Goal: Information Seeking & Learning: Find specific fact

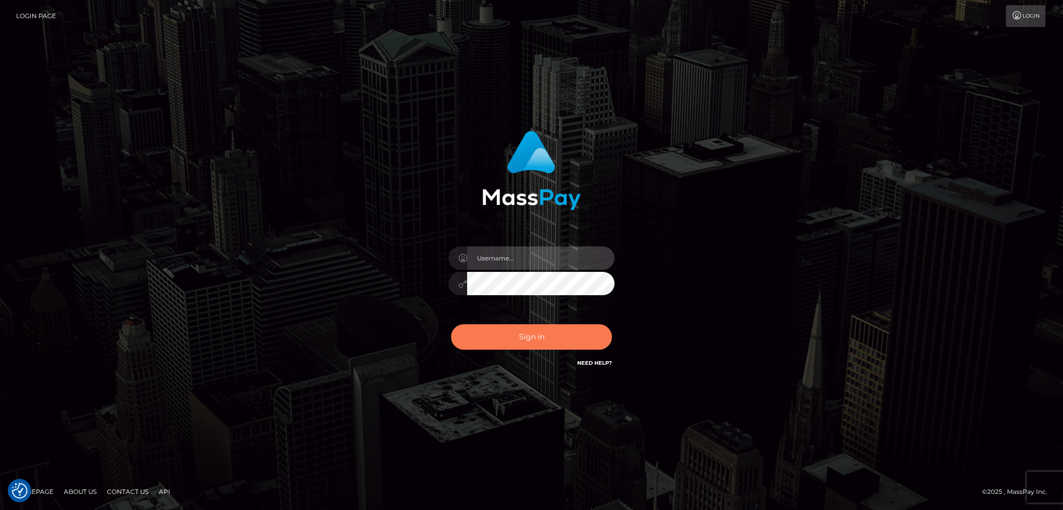
type input "alexstef"
click at [507, 328] on button "Sign in" at bounding box center [531, 336] width 161 height 25
type input "alexstef"
drag, startPoint x: 510, startPoint y: 335, endPoint x: 516, endPoint y: 336, distance: 6.4
click at [512, 336] on button "Sign in" at bounding box center [531, 336] width 161 height 25
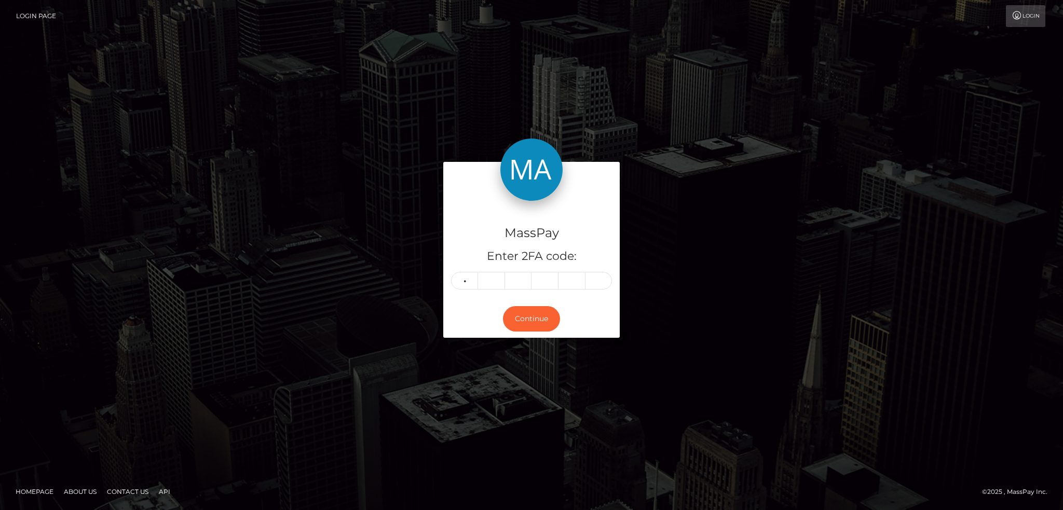
type input "0"
type input "8"
type input "5"
type input "7"
type input "5"
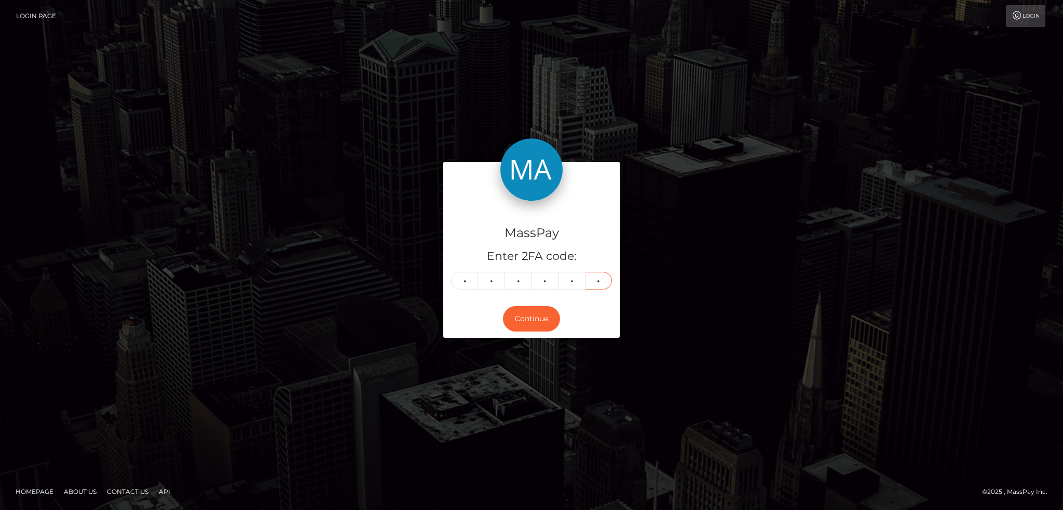
type input "0"
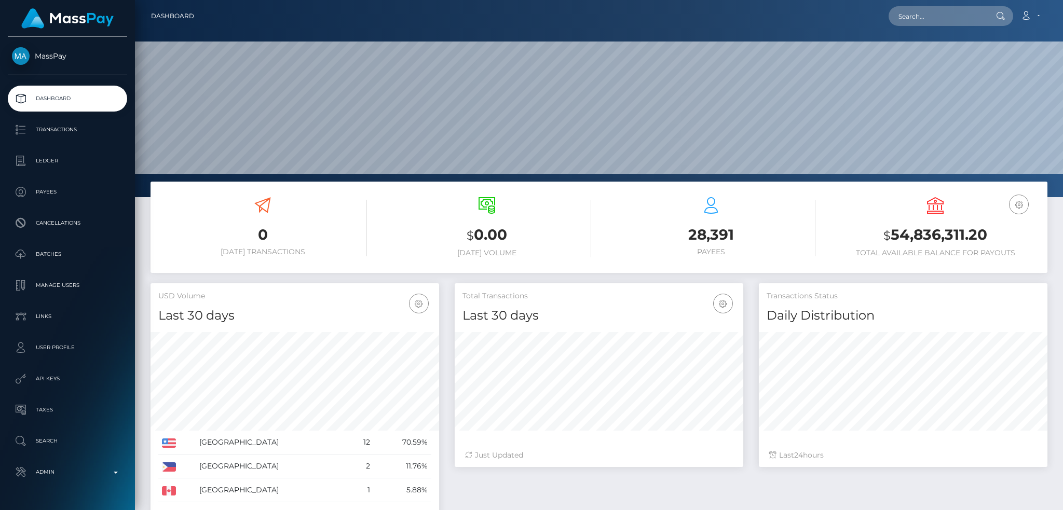
scroll to position [184, 288]
click at [919, 20] on input "text" at bounding box center [937, 16] width 98 height 20
paste input "c5bda76d-0cda-408e-9616-76e9d3911de7"
type input "c5bda76d-0cda-408e-9616-76e9d3911de7"
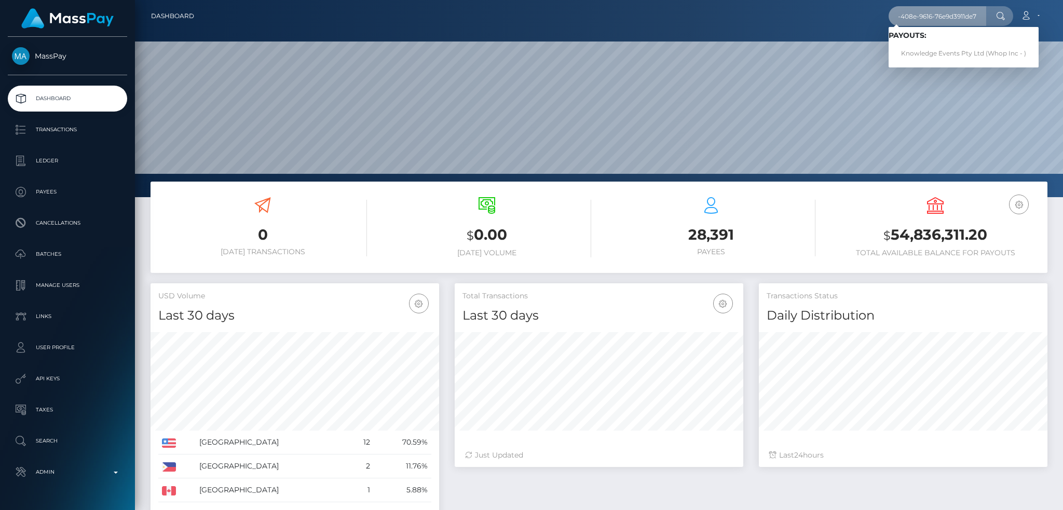
scroll to position [0, 0]
click at [925, 52] on link "Knowledge Events Pty Ltd (Whop Inc - )" at bounding box center [963, 53] width 150 height 19
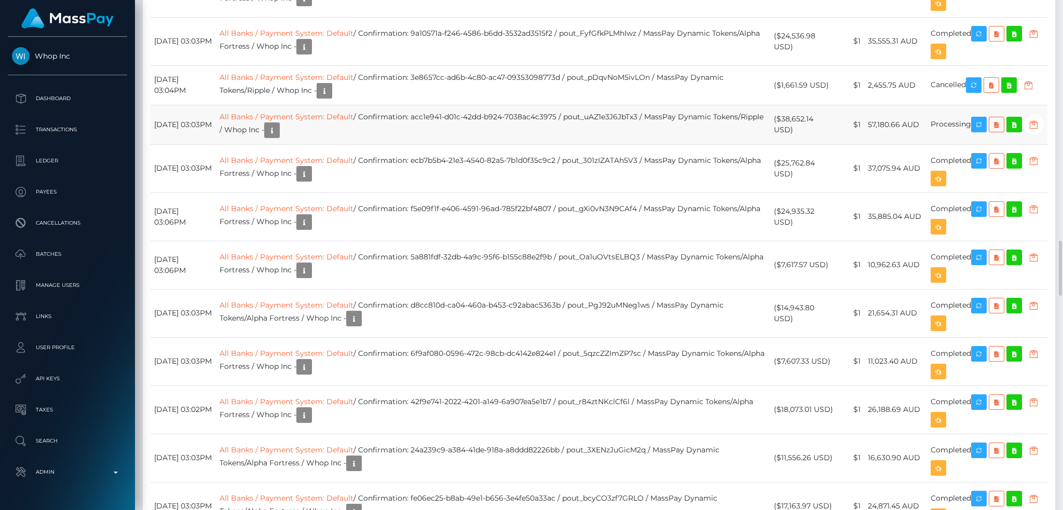
scroll to position [125, 288]
drag, startPoint x: 590, startPoint y: 147, endPoint x: 445, endPoint y: 149, distance: 145.8
click at [445, 144] on td "All Banks / Payment System: Default / Confirmation: acc1e941-d01c-42dd-b924-703…" at bounding box center [493, 124] width 554 height 39
copy td "acc1e941-d01c-42dd-b924-7038ac4c3975"
click at [984, 131] on icon "button" at bounding box center [978, 124] width 12 height 13
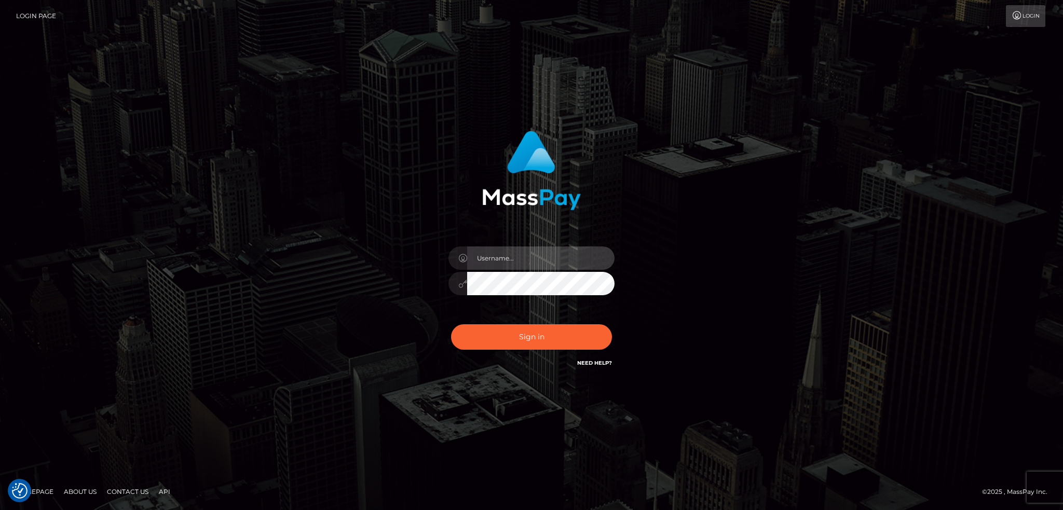
type input "alexstef"
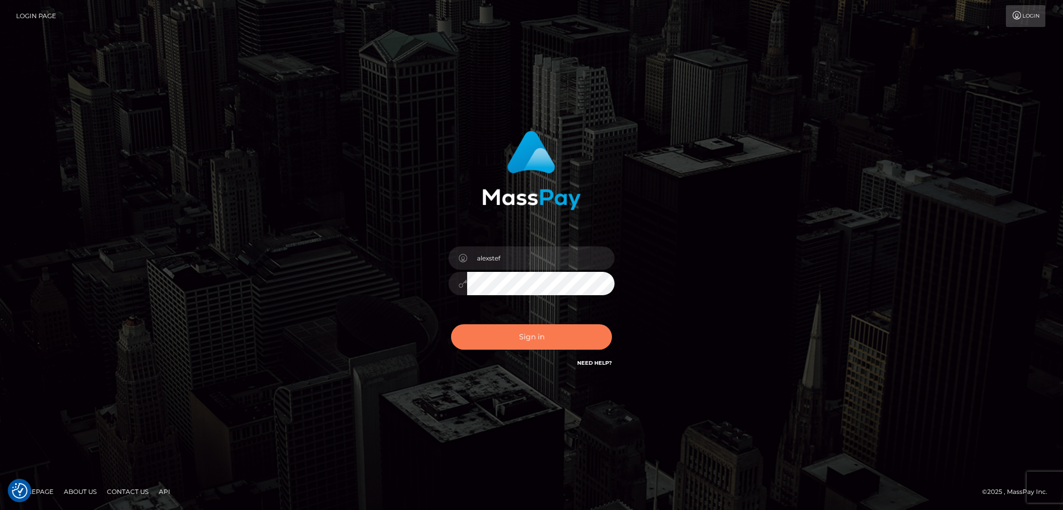
click at [526, 332] on button "Sign in" at bounding box center [531, 336] width 161 height 25
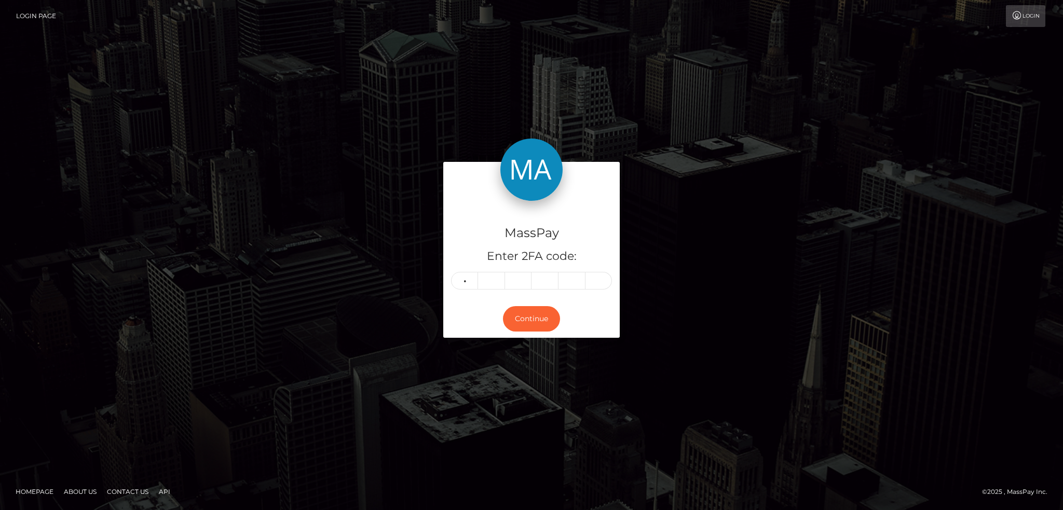
type input "0"
type input "9"
type input "5"
type input "6"
type input "1"
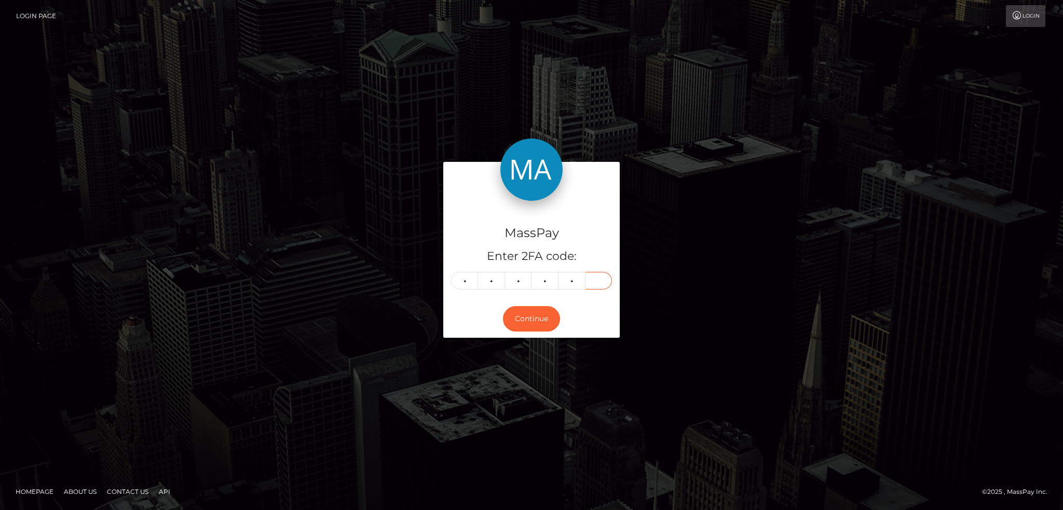
type input "0"
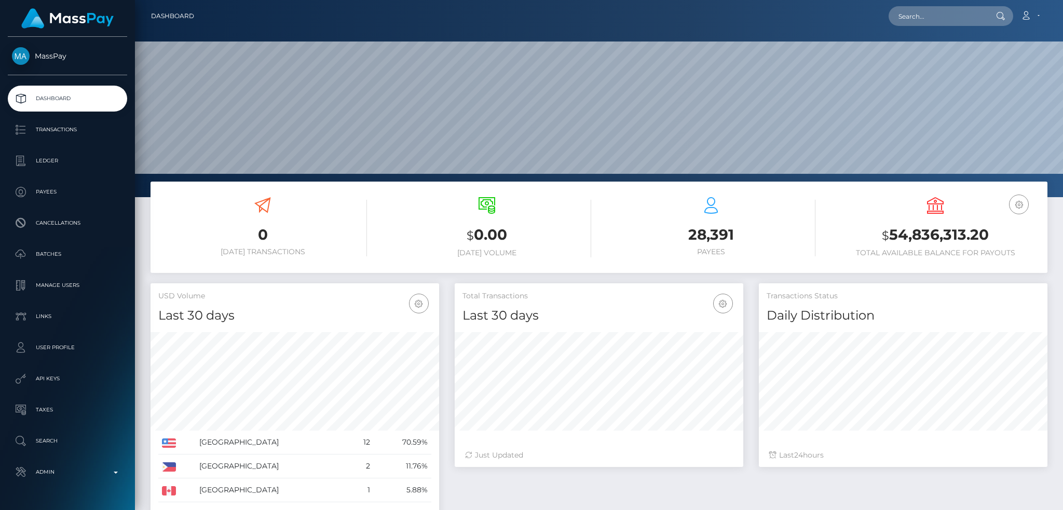
scroll to position [184, 288]
click at [941, 20] on input "text" at bounding box center [937, 16] width 98 height 20
paste input "c548c00a-63e7-11ef-97e3-064f280b9d11"
type input "c548c00a-63e7-11ef-97e3-064f280b9d11"
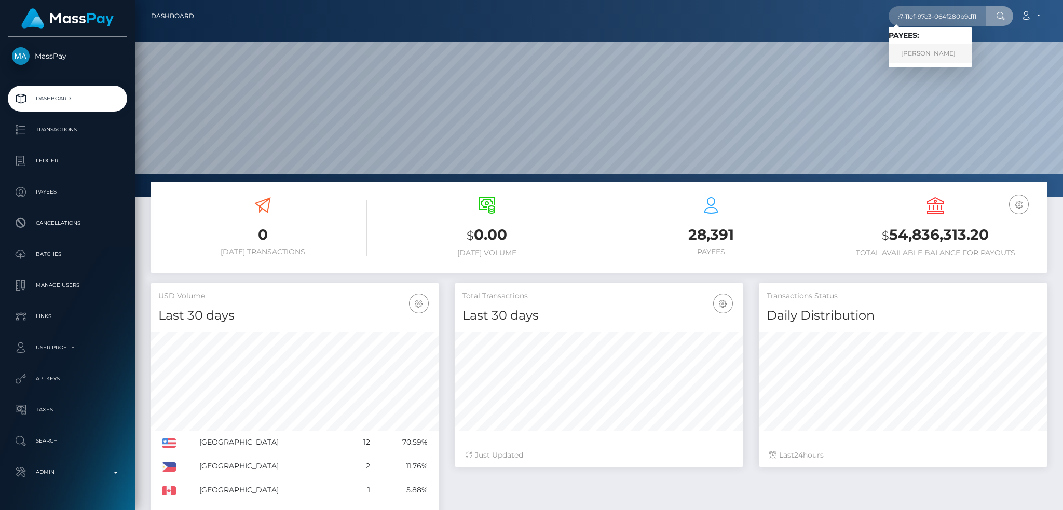
click at [955, 54] on link "[PERSON_NAME]" at bounding box center [929, 53] width 83 height 19
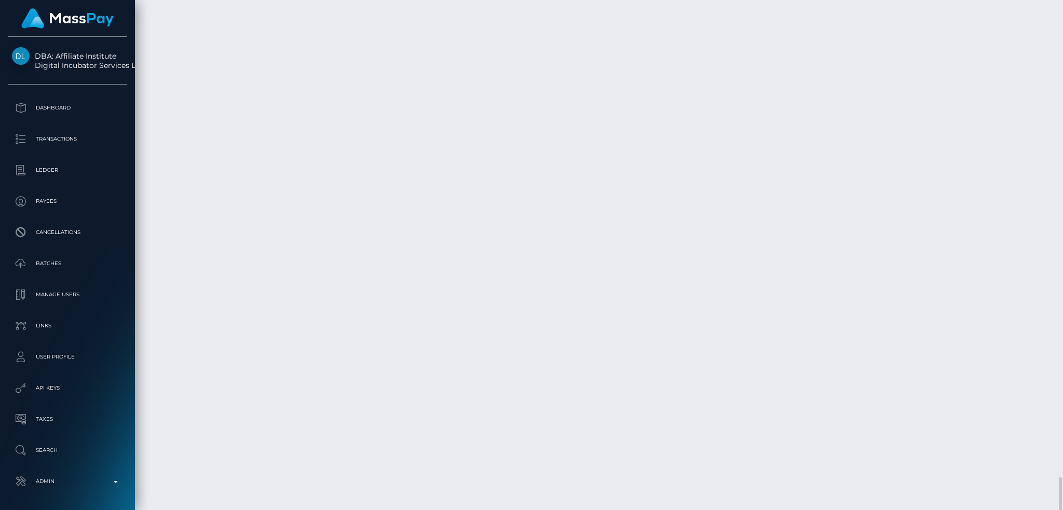
scroll to position [5880, 0]
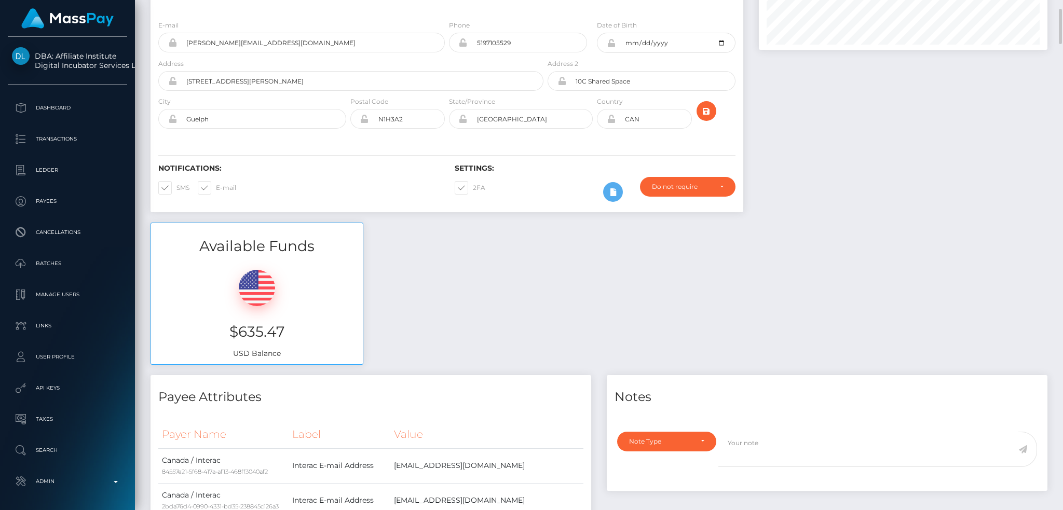
scroll to position [0, 0]
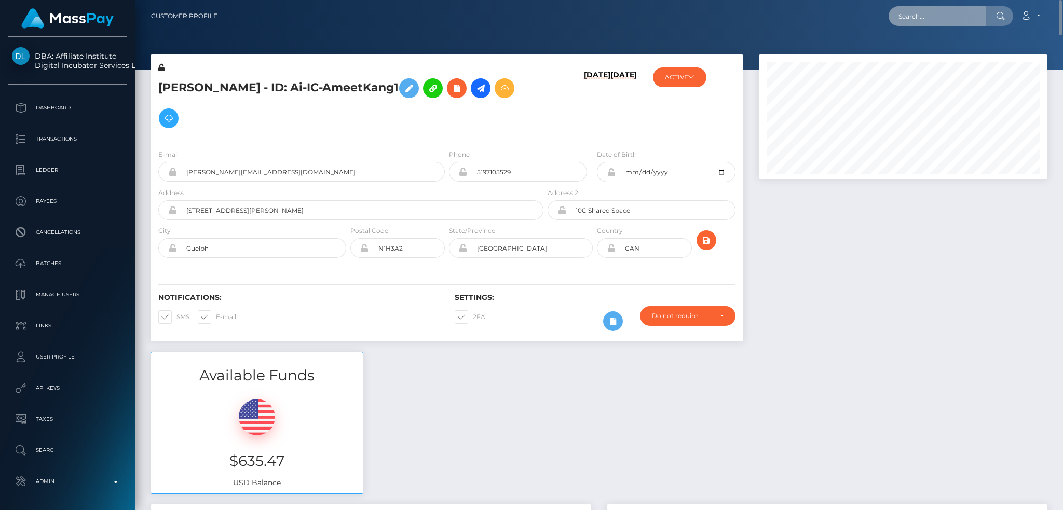
click at [938, 16] on input "text" at bounding box center [937, 16] width 98 height 20
paste input "EKBFLorwrXNPsCeTuFTmgDFuxRI2"
type input "EKBFLorwrXNPsCeTuFTmgDFuxRI2"
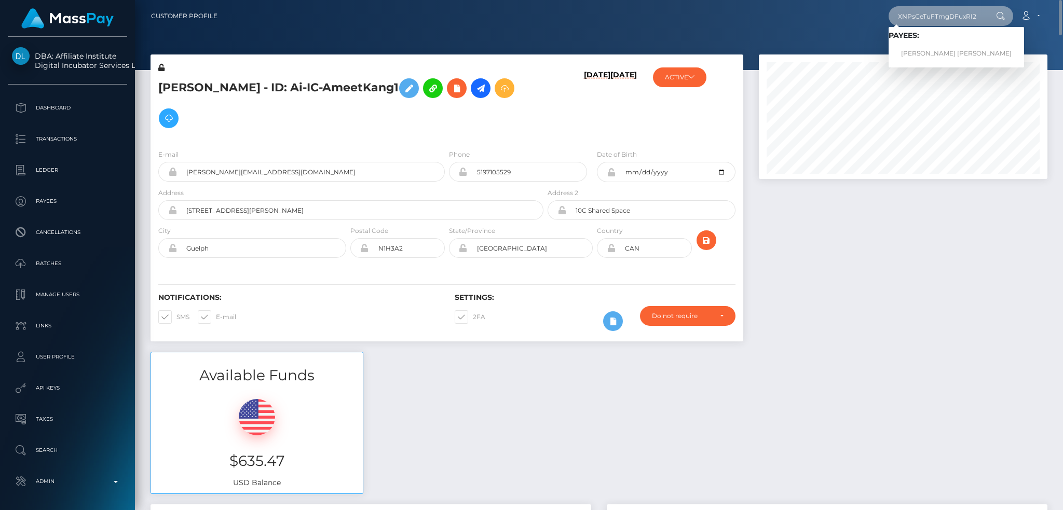
scroll to position [0, 0]
click at [915, 54] on link "[PERSON_NAME] [PERSON_NAME]" at bounding box center [955, 53] width 135 height 19
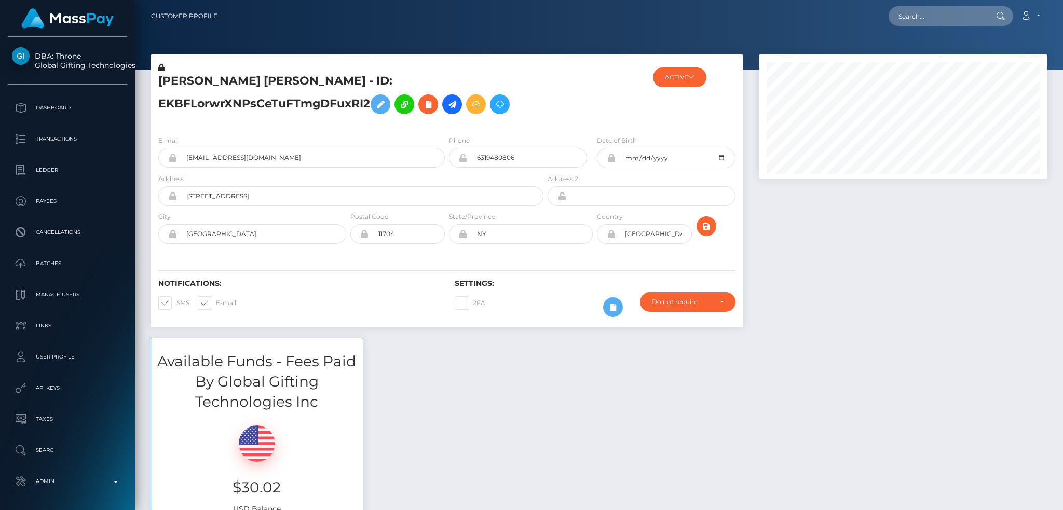
scroll to position [125, 288]
click at [677, 73] on button "ACTIVE" at bounding box center [679, 77] width 53 height 20
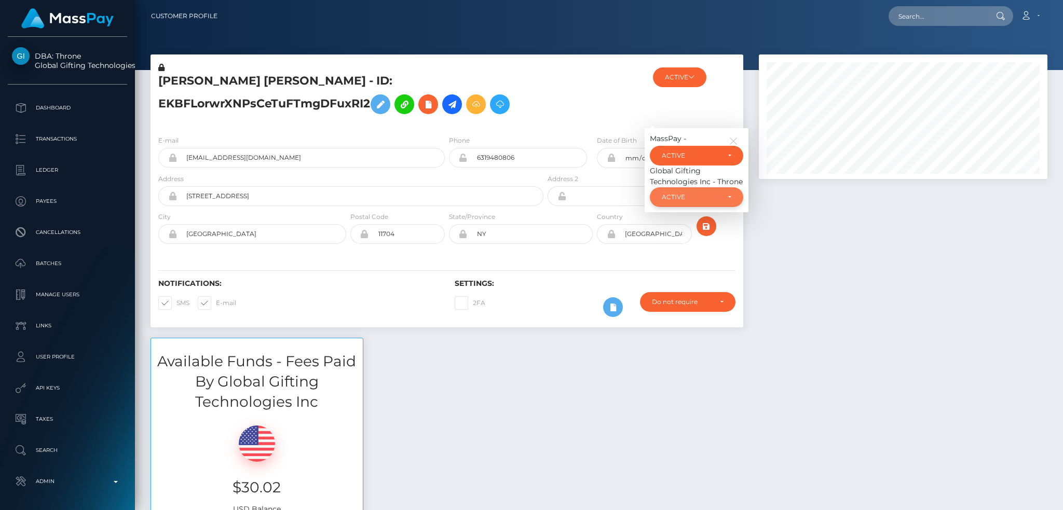
click at [687, 196] on div "ACTIVE" at bounding box center [691, 197] width 58 height 8
click at [676, 270] on span "CLOSED" at bounding box center [675, 268] width 26 height 9
select select "CLOSED"
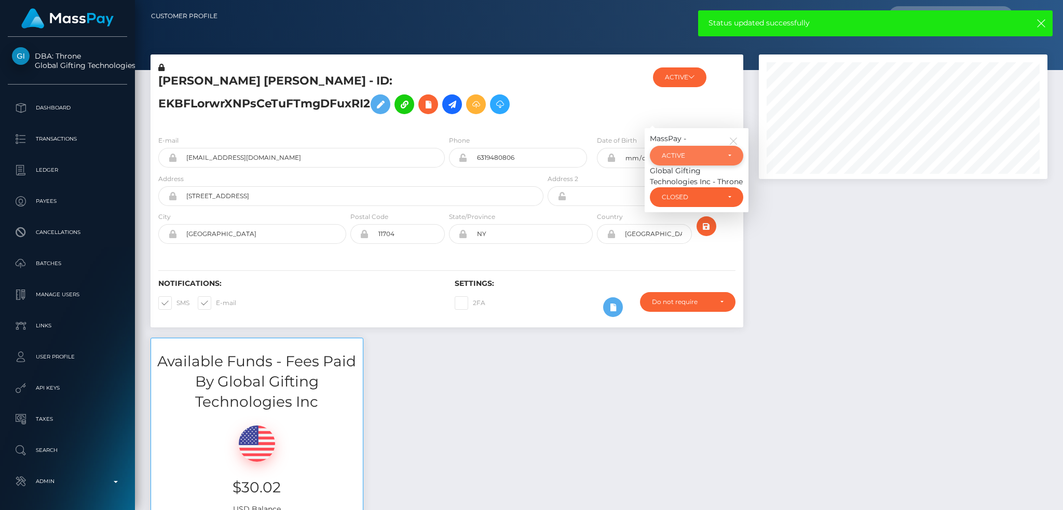
click at [682, 160] on div "ACTIVE" at bounding box center [696, 156] width 93 height 20
click at [677, 227] on span "CLOSED" at bounding box center [675, 227] width 26 height 9
select select "CLOSED"
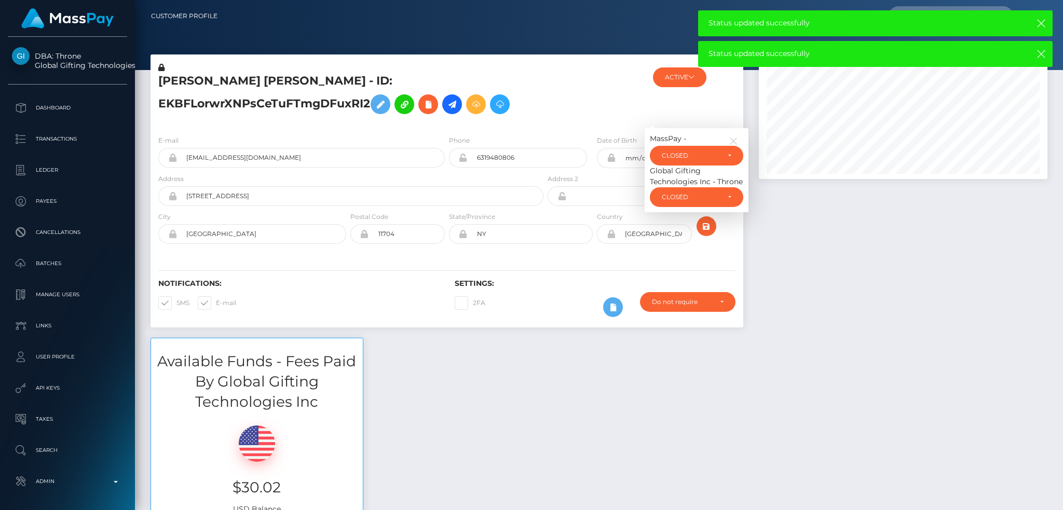
click at [216, 307] on span at bounding box center [216, 303] width 0 height 8
click at [216, 303] on input "E-mail" at bounding box center [219, 299] width 7 height 7
checkbox input "false"
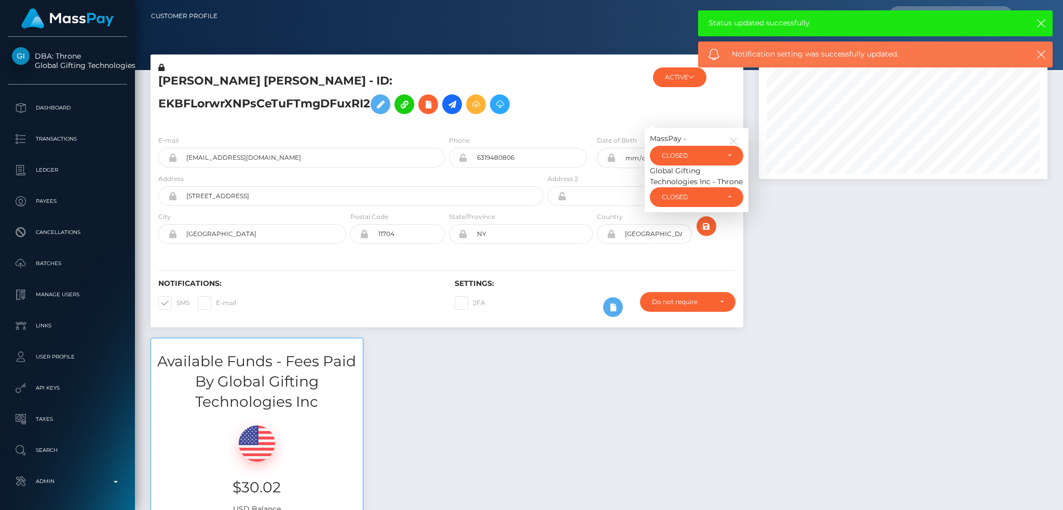
click at [176, 303] on span at bounding box center [176, 303] width 0 height 8
click at [176, 303] on input "SMS" at bounding box center [179, 299] width 7 height 7
checkbox input "false"
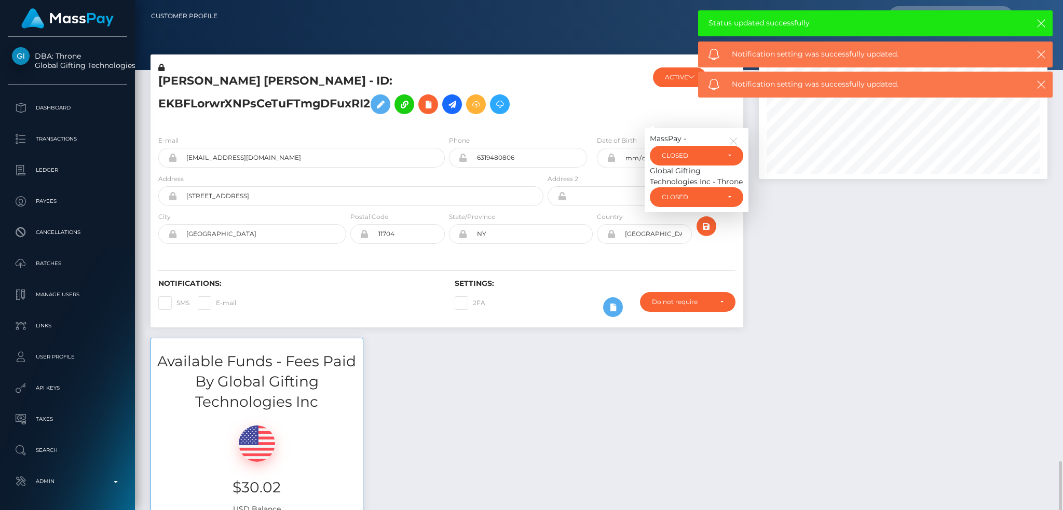
scroll to position [484, 0]
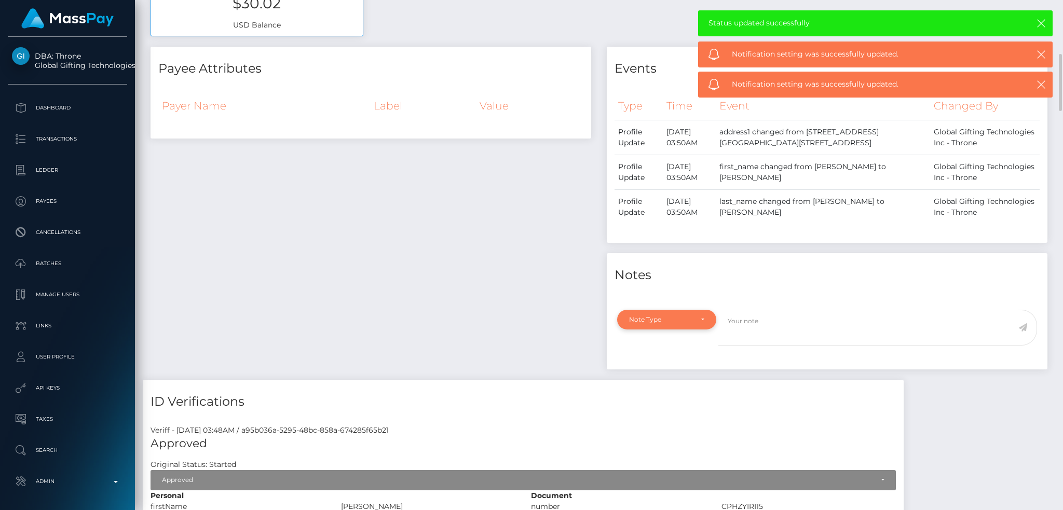
click at [646, 318] on div "Note Type" at bounding box center [660, 319] width 63 height 8
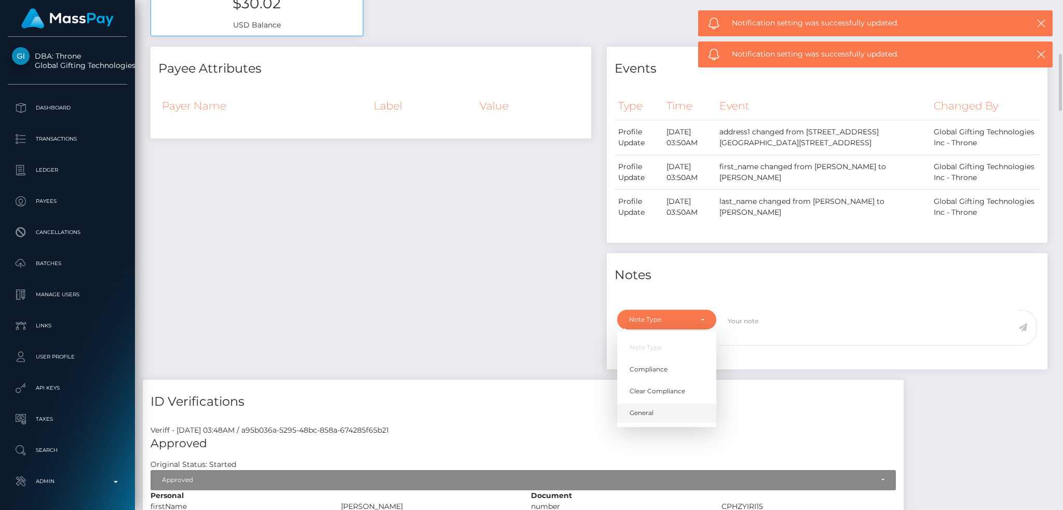
click at [673, 415] on link "General" at bounding box center [666, 413] width 99 height 19
select select "GENERAL"
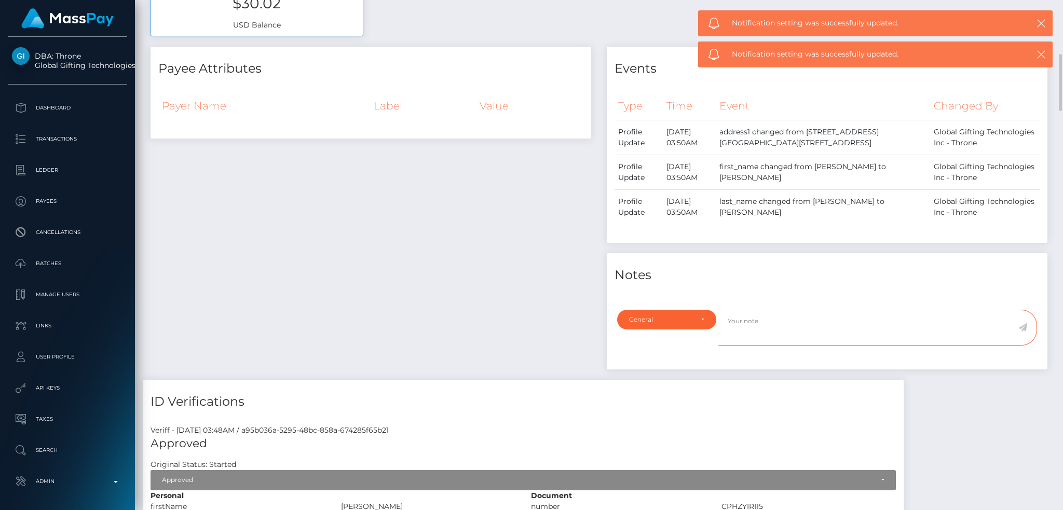
click at [794, 324] on textarea at bounding box center [868, 328] width 300 height 36
paste textarea "Ticket #132327"
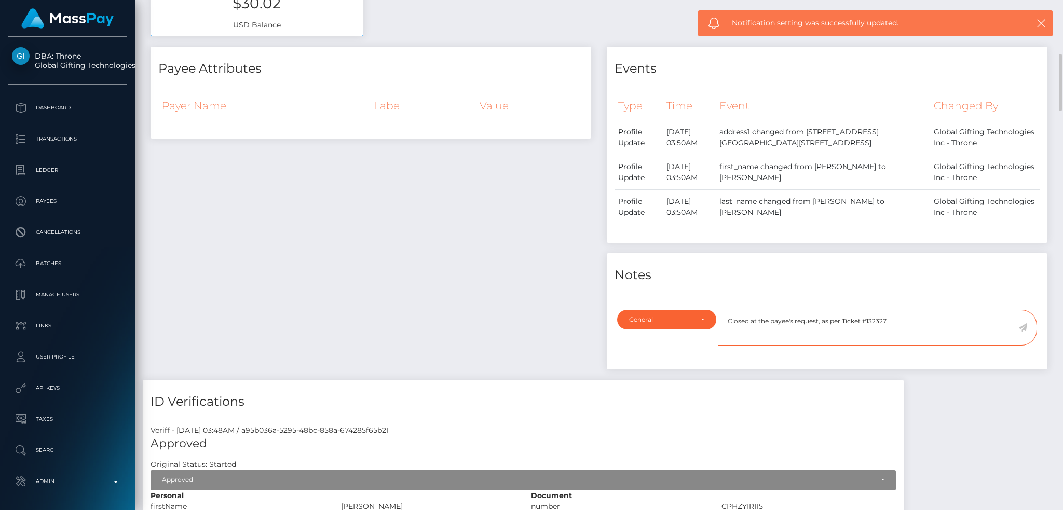
type textarea "Closed at the payee's request, as per Ticket #132327"
click at [1025, 328] on icon at bounding box center [1022, 327] width 9 height 8
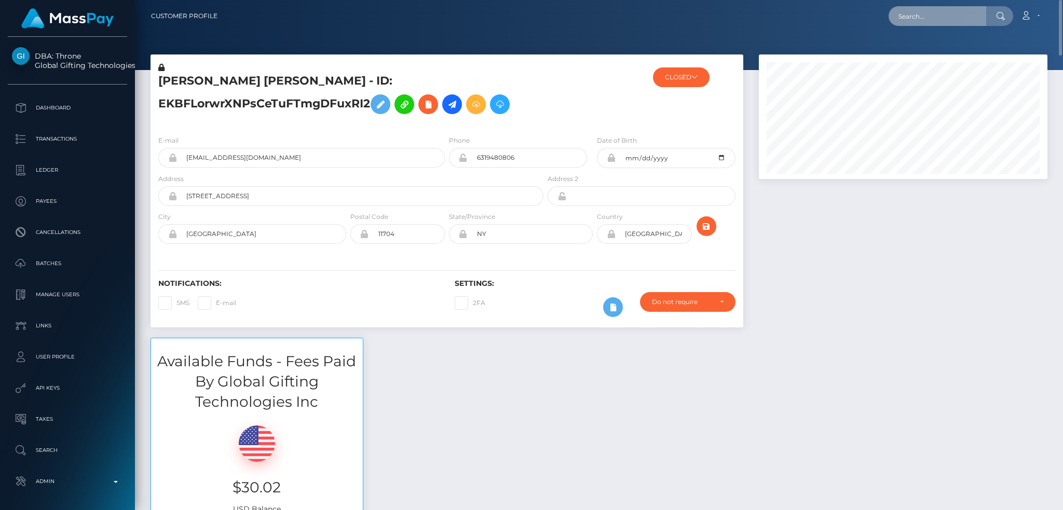
click at [925, 15] on input "text" at bounding box center [937, 16] width 98 height 20
paste input "[EMAIL_ADDRESS][DOMAIN_NAME]"
type input "[EMAIL_ADDRESS][DOMAIN_NAME]"
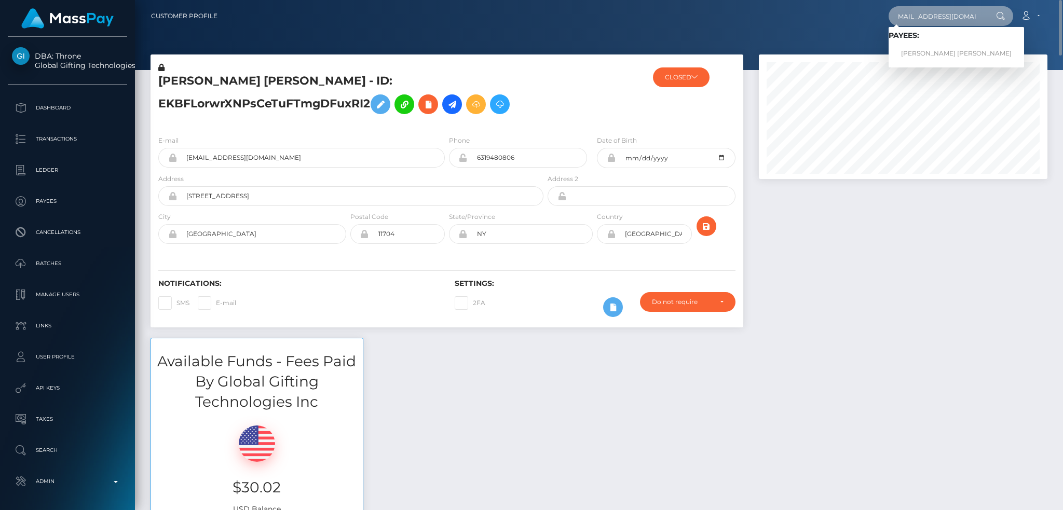
scroll to position [0, 0]
click at [943, 58] on link "[PERSON_NAME] [PERSON_NAME]" at bounding box center [955, 53] width 135 height 19
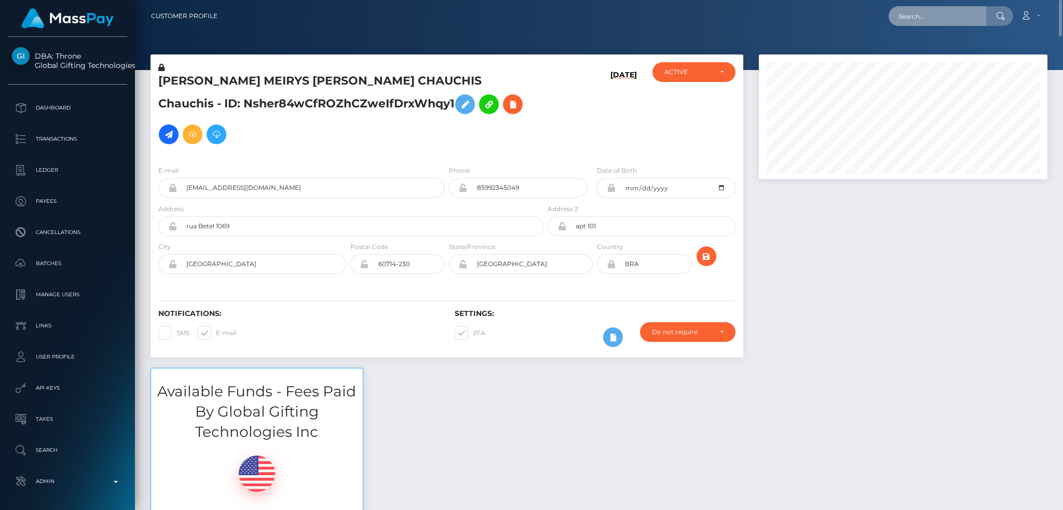
click at [920, 19] on input "text" at bounding box center [937, 16] width 98 height 20
paste input "dtR7IcZWscWe3WSeSDckhPG8Sa73"
type input "dtR7IcZWscWe3WSeSDckhPG8Sa73"
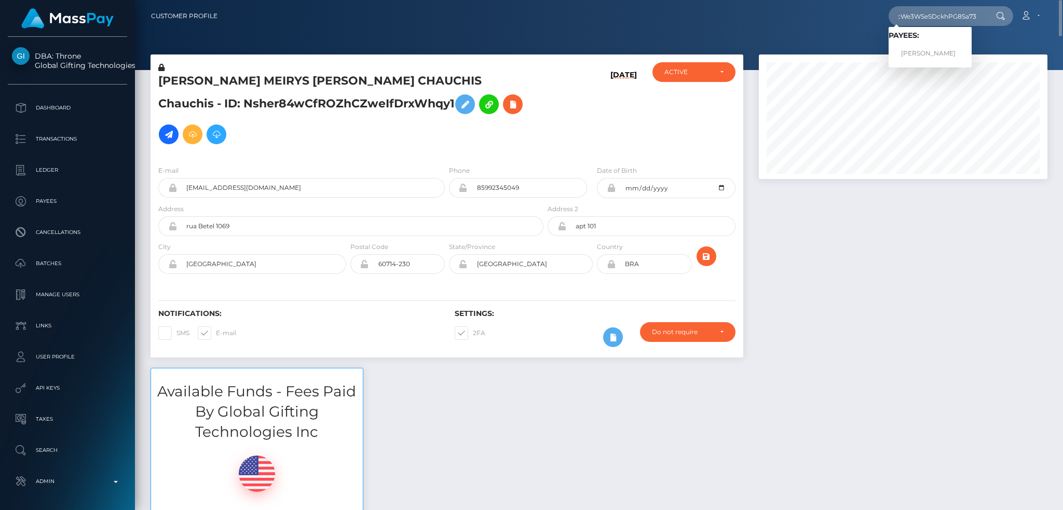
scroll to position [0, 0]
click at [944, 46] on link "HANNAH L BOYER" at bounding box center [929, 53] width 83 height 19
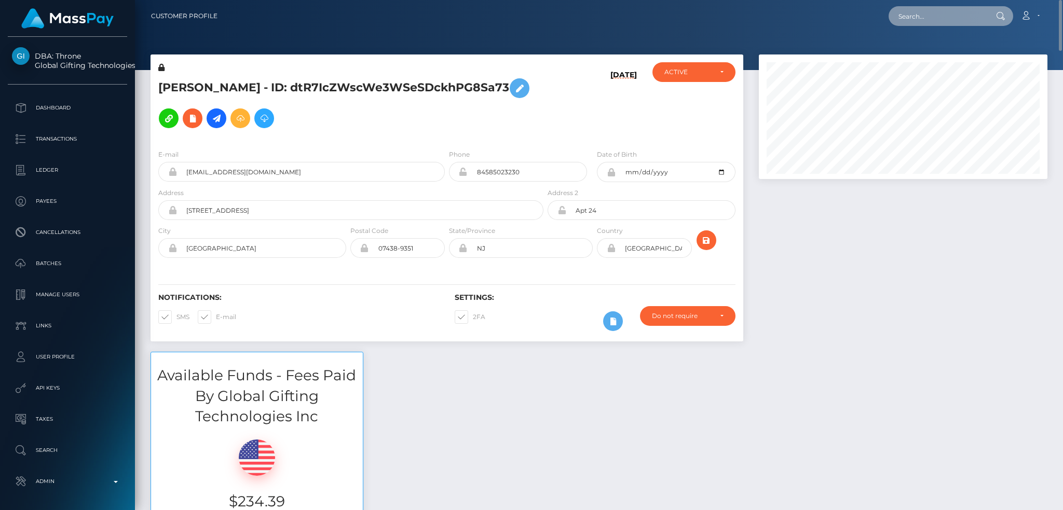
click at [919, 10] on input "text" at bounding box center [937, 16] width 98 height 20
paste input "ds6c3zgnY8PfLBlxuByqak1i34r1"
type input "ds6c3zgnY8PfLBlxuByqak1i34r1"
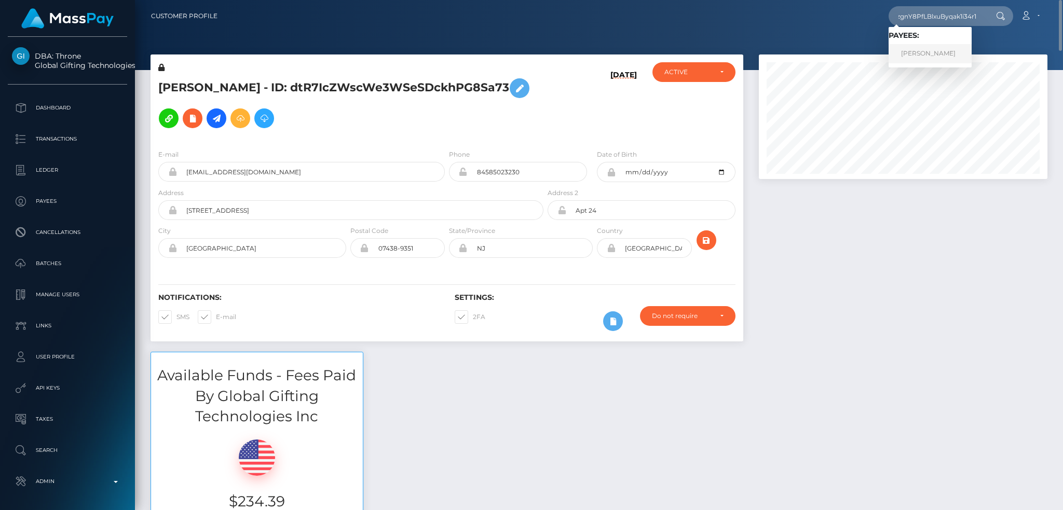
click at [936, 53] on link "JESSICA JULISA LUIS" at bounding box center [929, 53] width 83 height 19
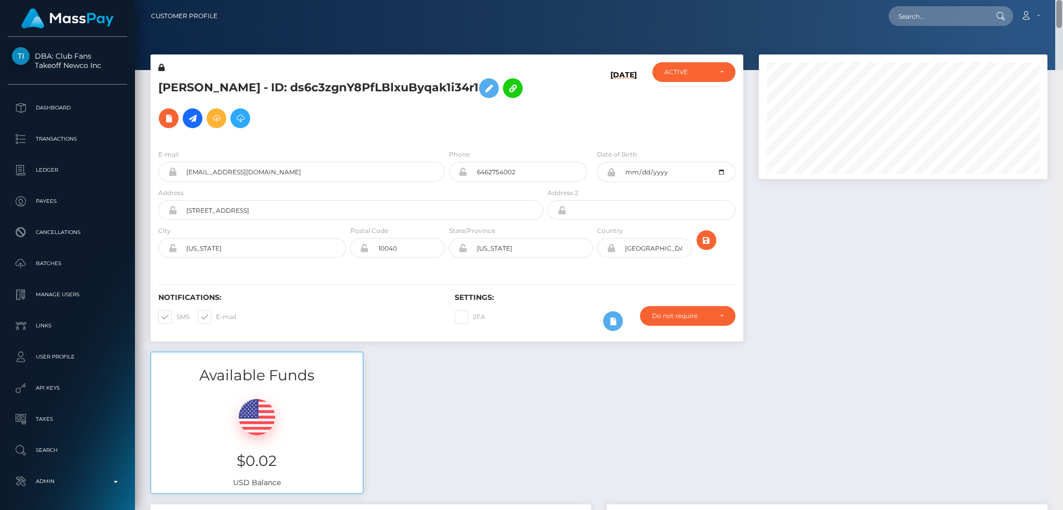
drag, startPoint x: 1059, startPoint y: 266, endPoint x: 1062, endPoint y: -31, distance: 296.8
click at [1062, 0] on html "DBA: Club Fans Takeoff Newco Inc Dashboard Transactions Ledger Payees" at bounding box center [531, 255] width 1063 height 510
click at [939, 21] on input "text" at bounding box center [937, 16] width 98 height 20
paste input "MSP5033b0bf982fdaf"
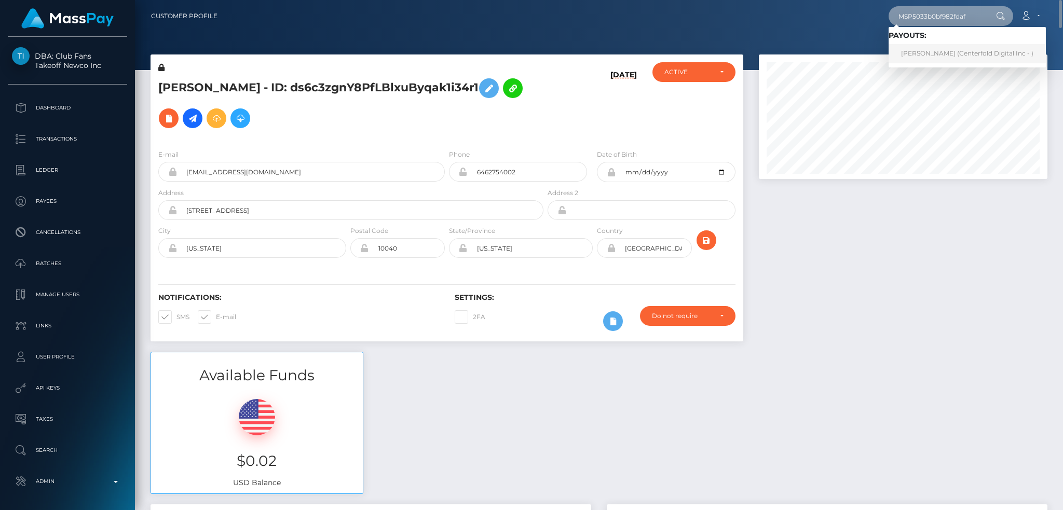
type input "MSP5033b0bf982fdaf"
click at [947, 51] on link "[PERSON_NAME] (Centerfold Digital Inc - )" at bounding box center [966, 53] width 157 height 19
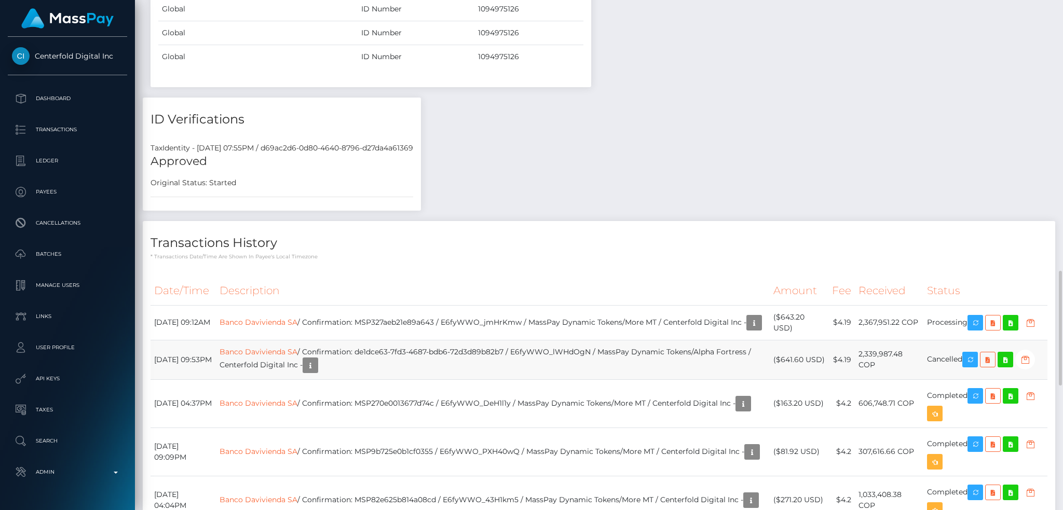
scroll to position [899, 0]
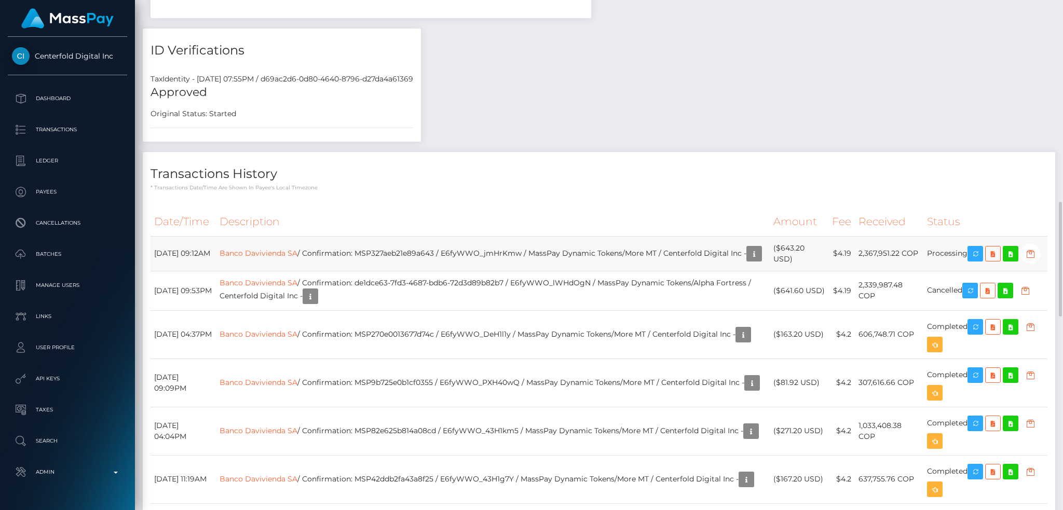
click at [291, 268] on td "Banco Davivienda SA / Confirmation: MSP327aeb21e89a643 / E6fyWWO_jmHrKmw / Mass…" at bounding box center [493, 253] width 554 height 35
click at [748, 260] on icon "button" at bounding box center [754, 254] width 12 height 13
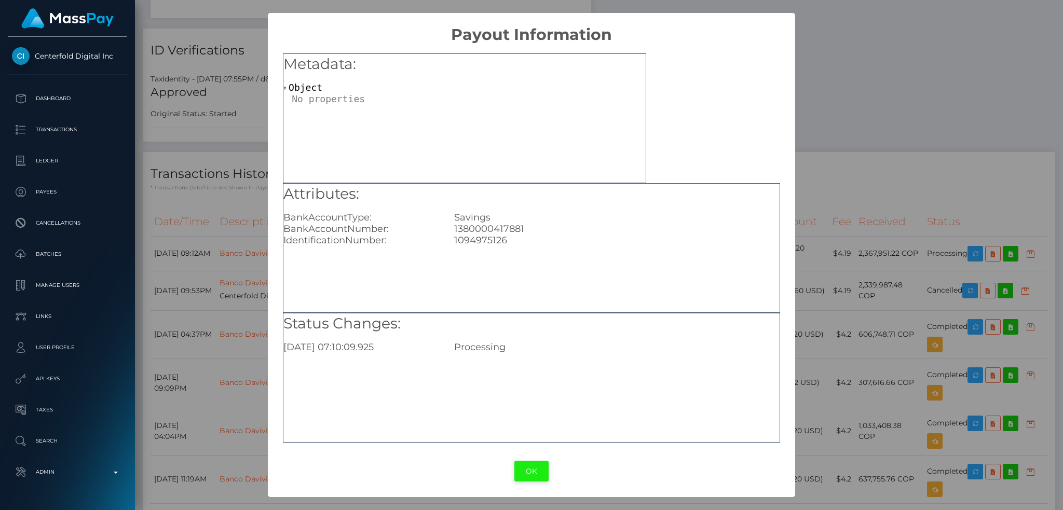
click at [528, 478] on button "OK" at bounding box center [531, 471] width 34 height 21
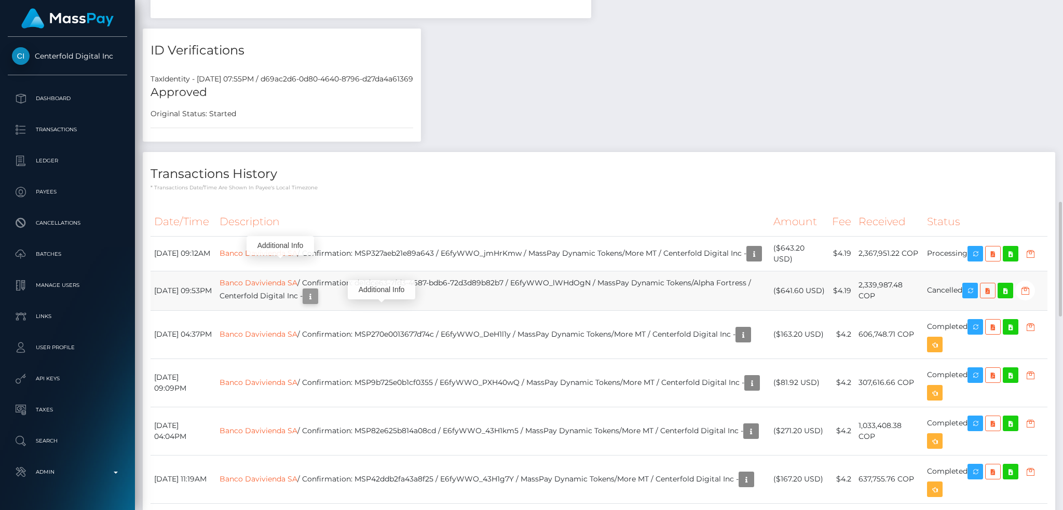
click at [317, 303] on icon "button" at bounding box center [310, 296] width 12 height 13
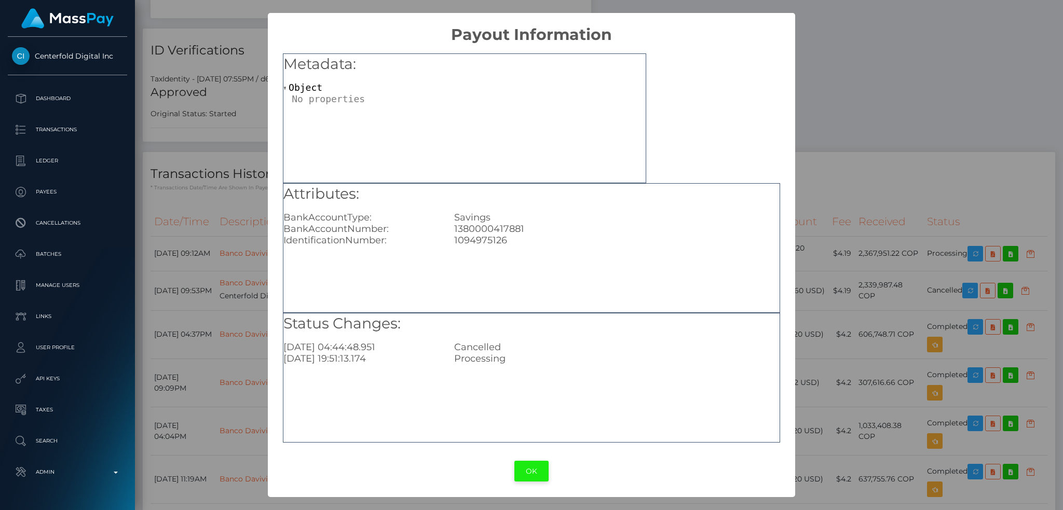
click at [522, 469] on button "OK" at bounding box center [531, 471] width 34 height 21
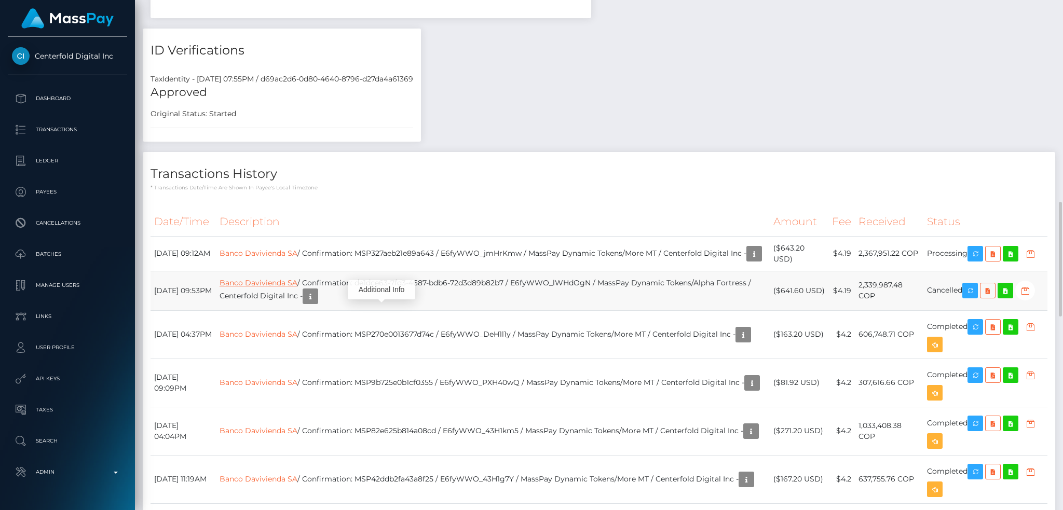
click at [297, 287] on link "Banco Davivienda SA" at bounding box center [258, 282] width 78 height 9
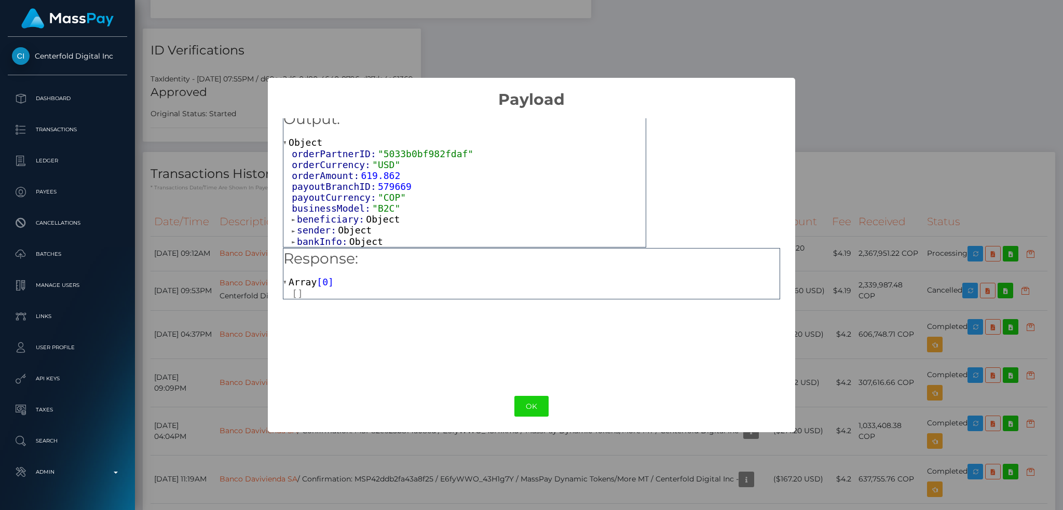
scroll to position [12, 0]
click at [375, 220] on span "Object" at bounding box center [383, 219] width 34 height 11
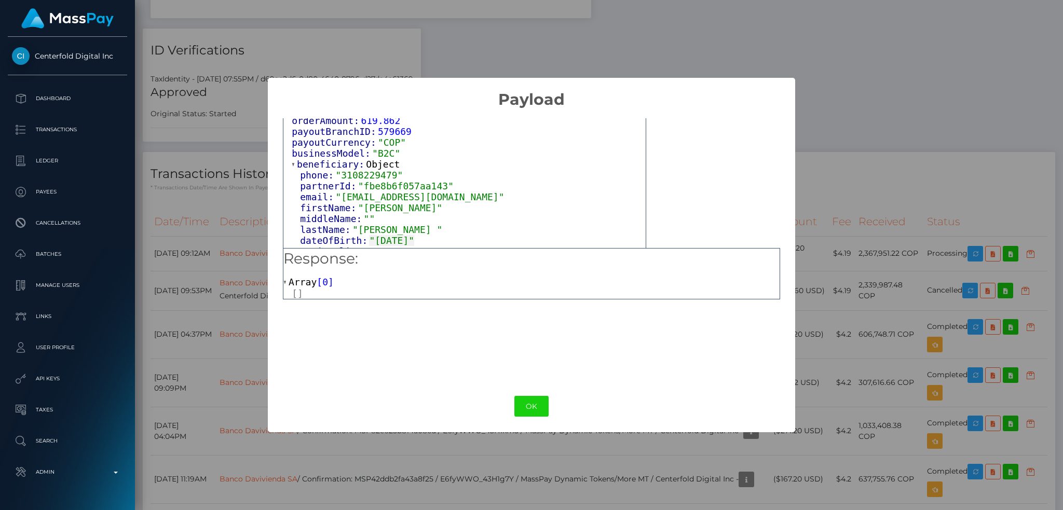
scroll to position [123, 0]
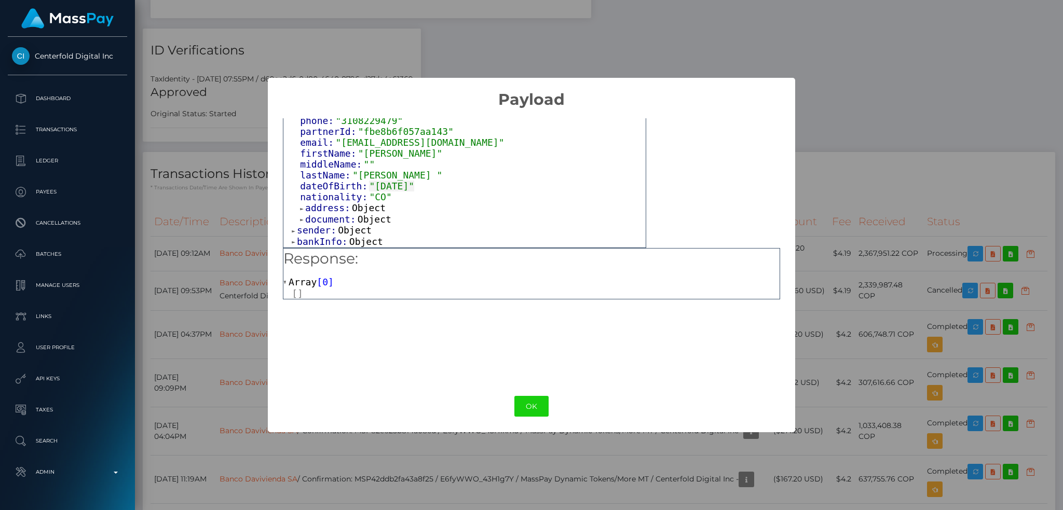
drag, startPoint x: 362, startPoint y: 207, endPoint x: 375, endPoint y: 209, distance: 12.7
click at [364, 207] on span "Object" at bounding box center [369, 207] width 34 height 11
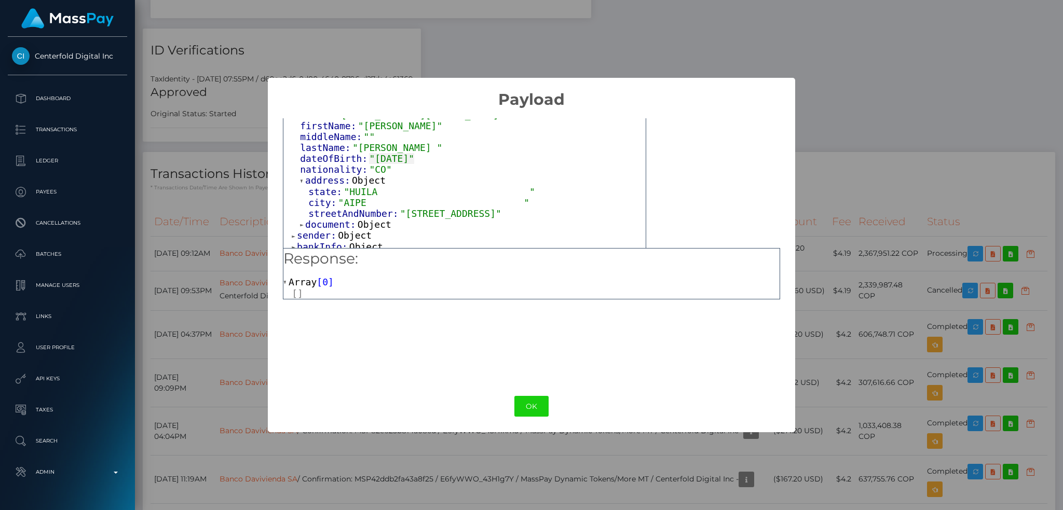
scroll to position [157, 0]
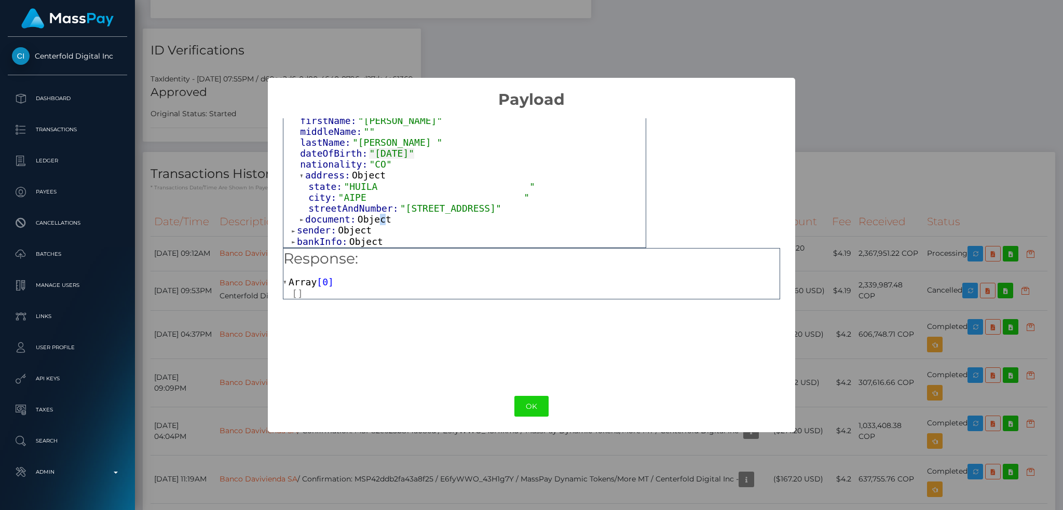
click at [375, 219] on span "Object" at bounding box center [375, 219] width 34 height 11
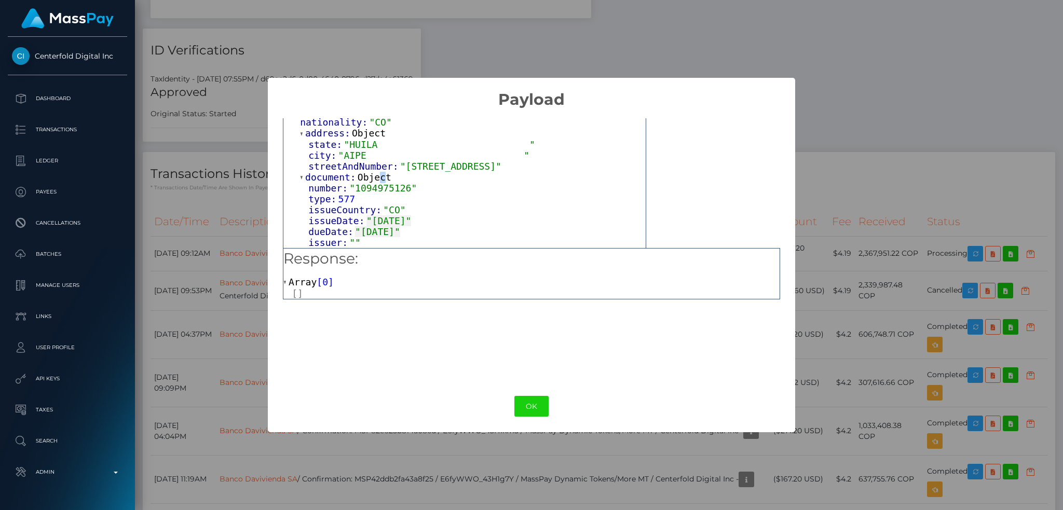
scroll to position [223, 0]
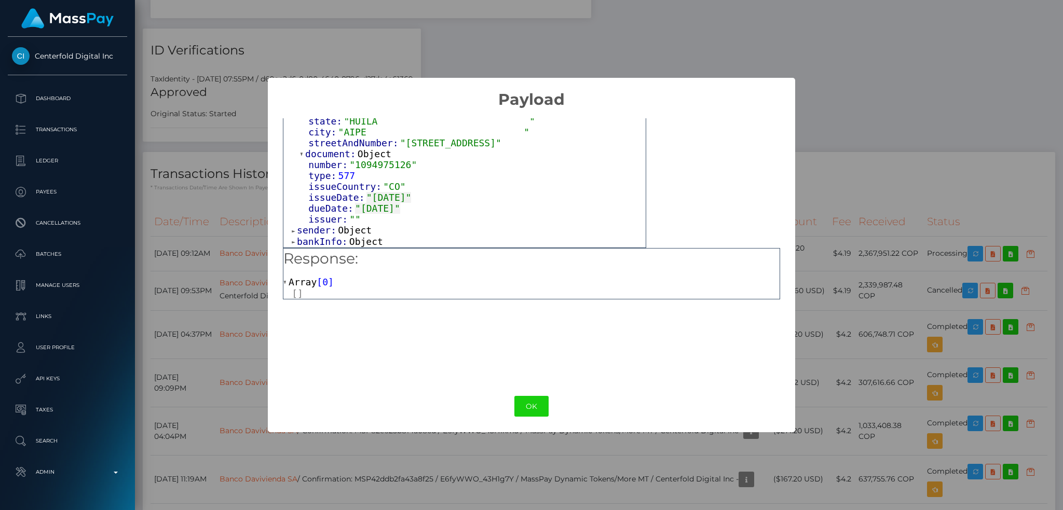
drag, startPoint x: 349, startPoint y: 231, endPoint x: 384, endPoint y: 218, distance: 37.6
click at [350, 231] on span "Object" at bounding box center [355, 230] width 34 height 11
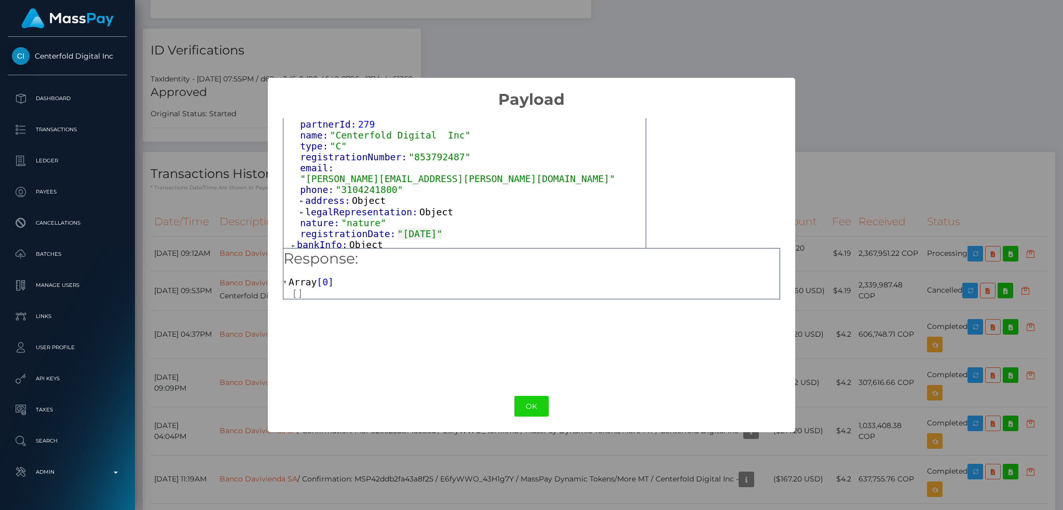
scroll to position [335, 0]
click at [422, 206] on span "Object" at bounding box center [436, 211] width 34 height 11
click at [368, 196] on span "Object" at bounding box center [369, 200] width 34 height 11
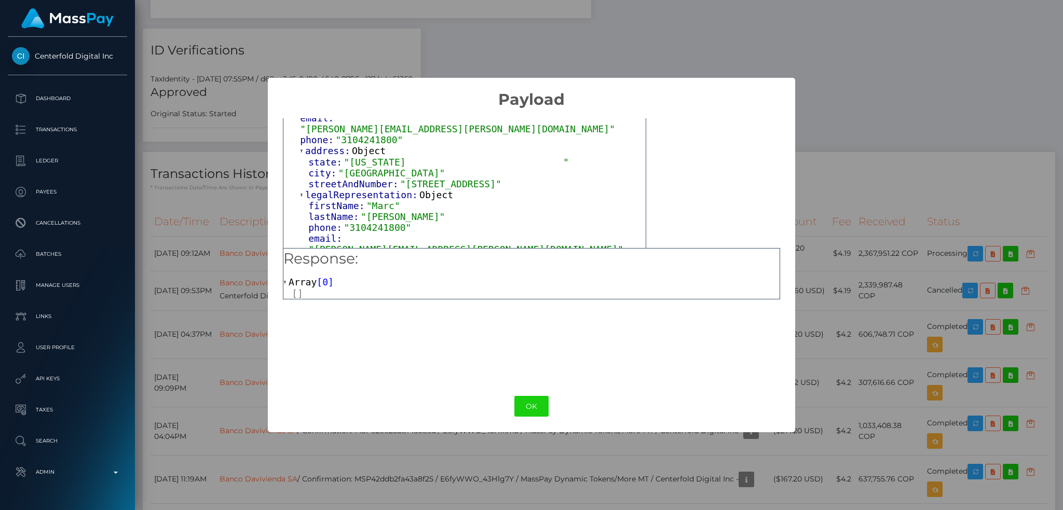
scroll to position [424, 0]
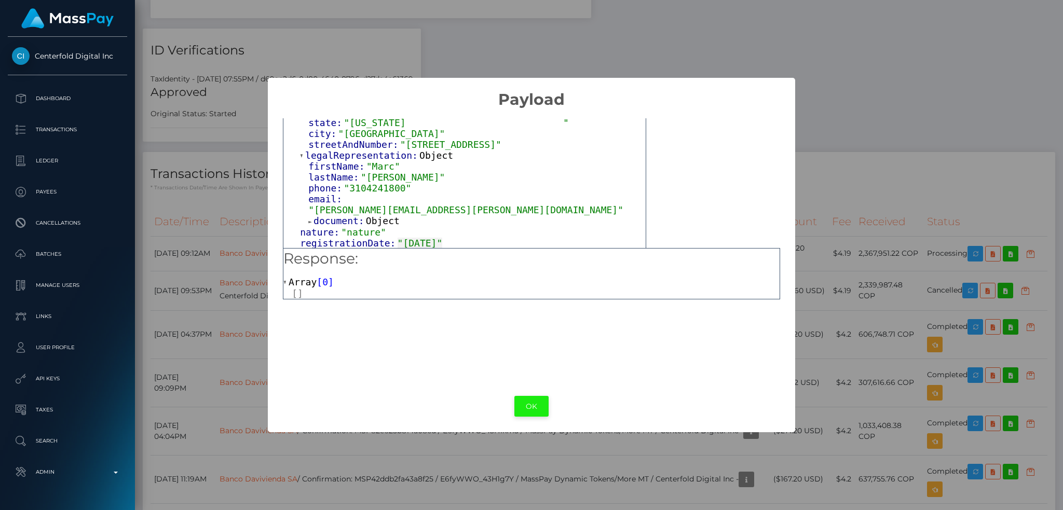
click at [521, 402] on button "OK" at bounding box center [531, 406] width 34 height 21
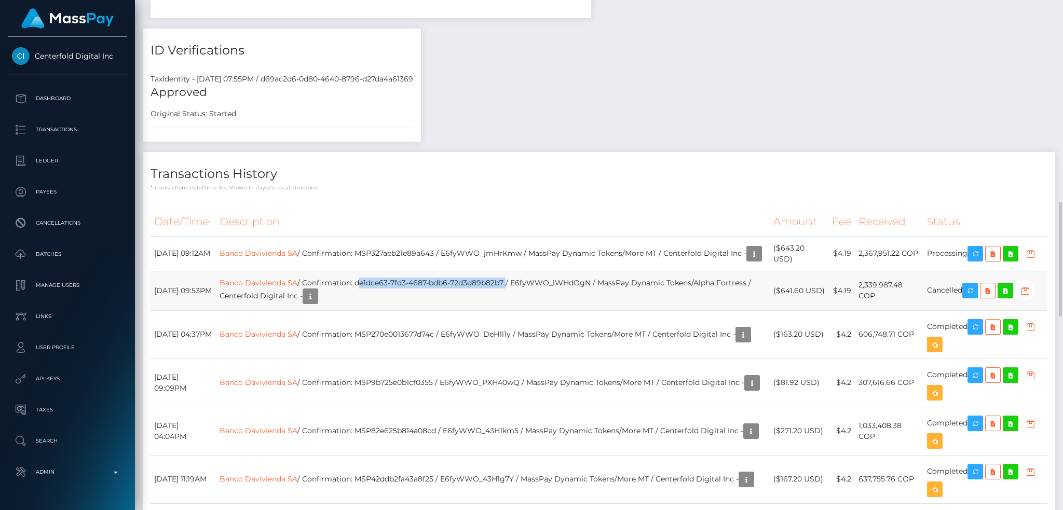
drag, startPoint x: 541, startPoint y: 295, endPoint x: 392, endPoint y: 291, distance: 149.0
click at [392, 291] on td "Banco Davivienda SA / Confirmation: de1dce63-7fd3-4687-bdb6-72d3d89b82b7 / E6fy…" at bounding box center [493, 290] width 554 height 39
click at [407, 294] on td "Banco Davivienda SA / Confirmation: de1dce63-7fd3-4687-bdb6-72d3d89b82b7 / E6fy…" at bounding box center [493, 290] width 554 height 39
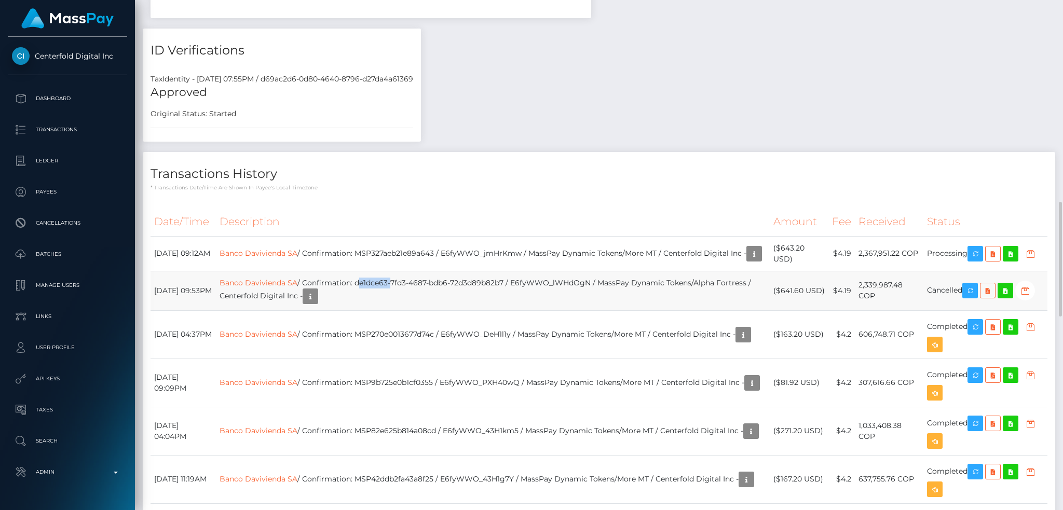
click at [407, 294] on td "Banco Davivienda SA / Confirmation: de1dce63-7fd3-4687-bdb6-72d3d89b82b7 / E6fy…" at bounding box center [493, 290] width 554 height 39
copy td "Banco Davivienda SA / Confirmation: de1dce63-7fd3-4687-bdb6-72d3d89b82b7 / E6fy…"
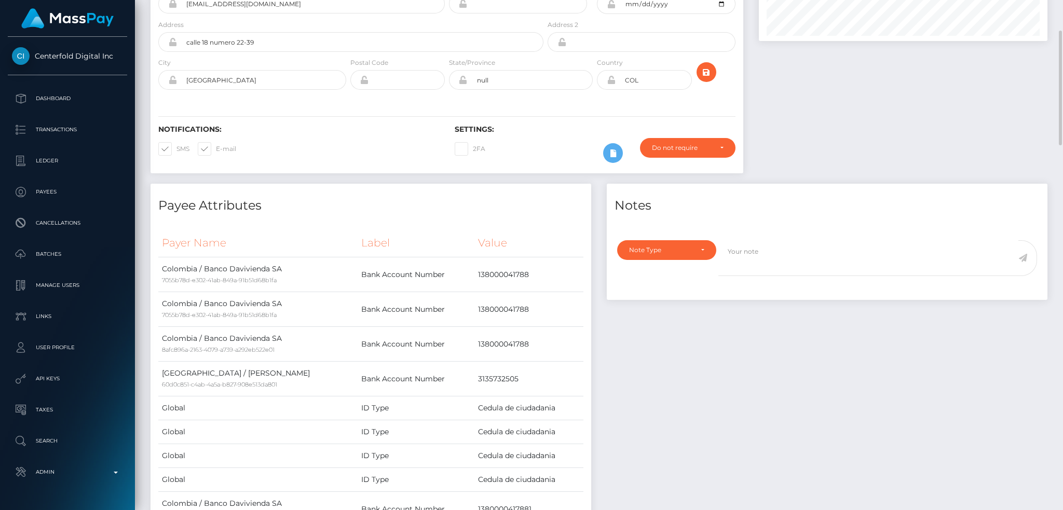
scroll to position [0, 0]
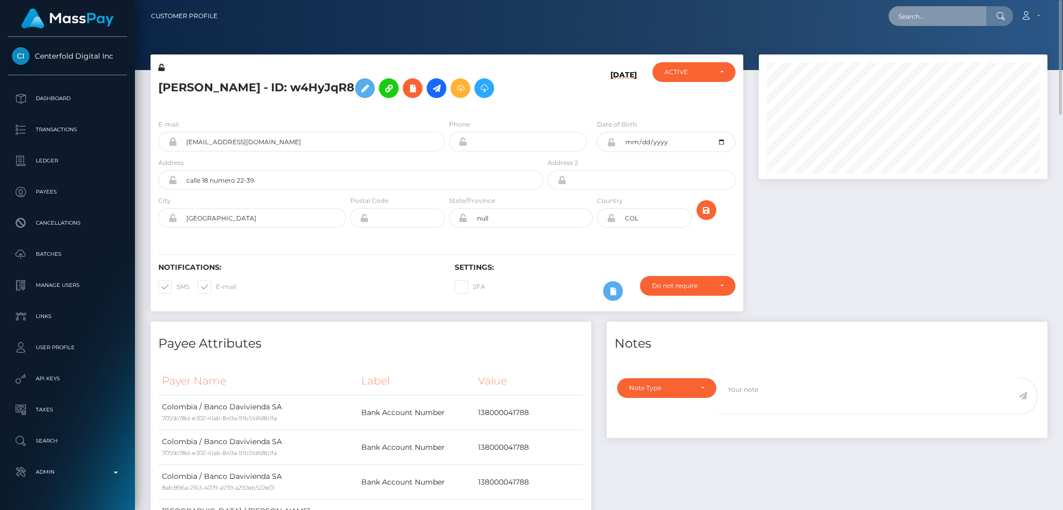
click at [953, 10] on input "text" at bounding box center [937, 16] width 98 height 20
paste input "MSPd07544ead9f76e5"
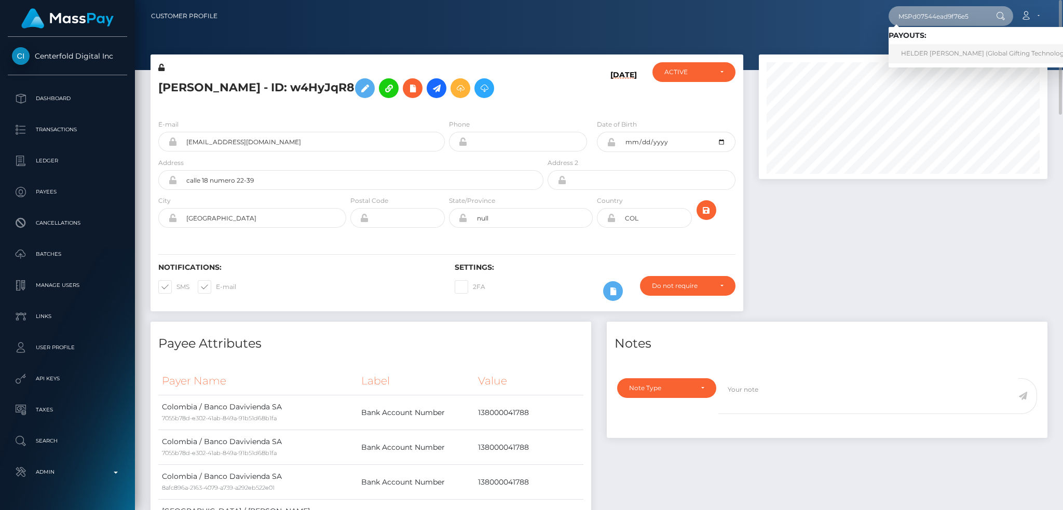
type input "MSPd07544ead9f76e5"
click at [937, 52] on link "HELDER JAMES LOZANO GONZALEZ (Global Gifting Technologies Inc - Throne)" at bounding box center [1007, 53] width 238 height 19
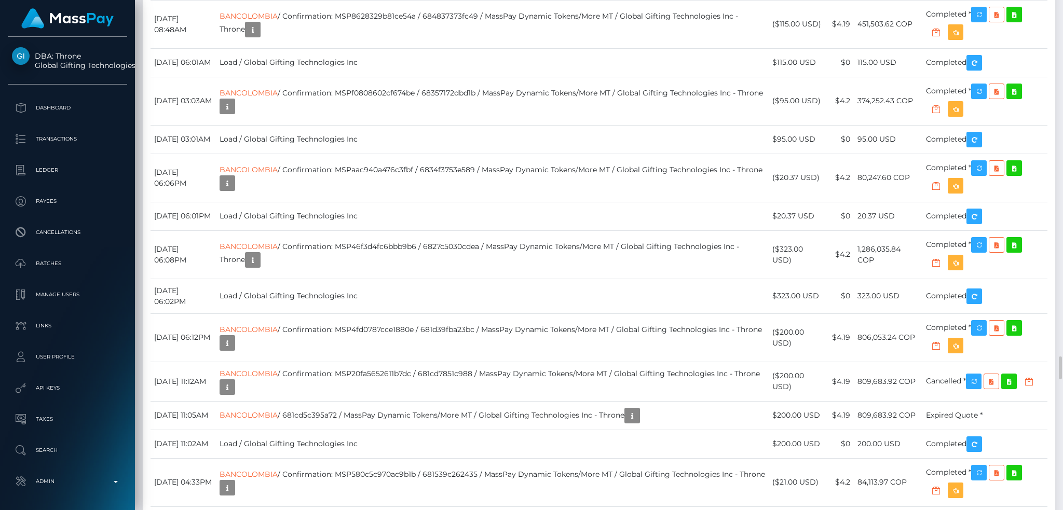
scroll to position [6434, 0]
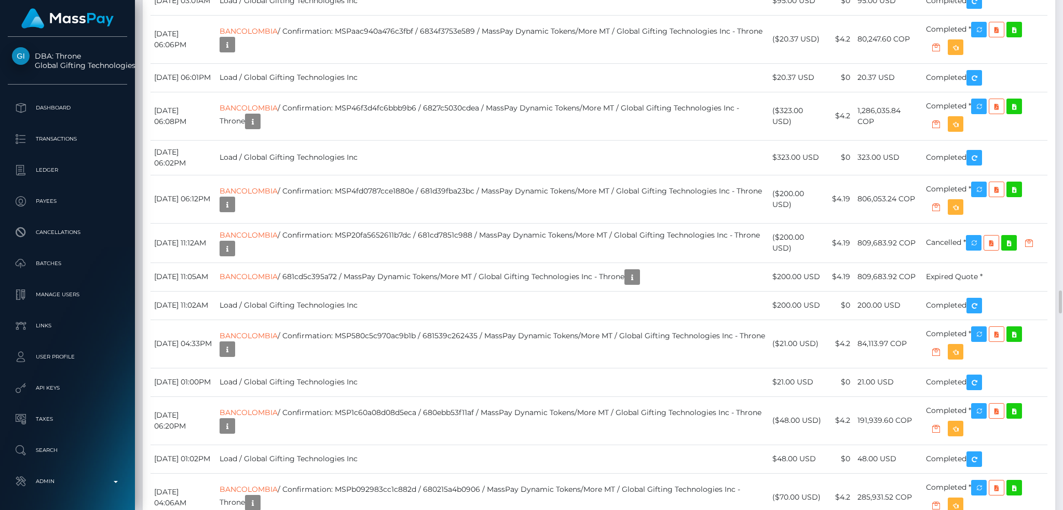
copy td "Banco de Colombia (Bancolombia) / Confirmation: 1348773952 / 68d167aa43c08 / Ma…"
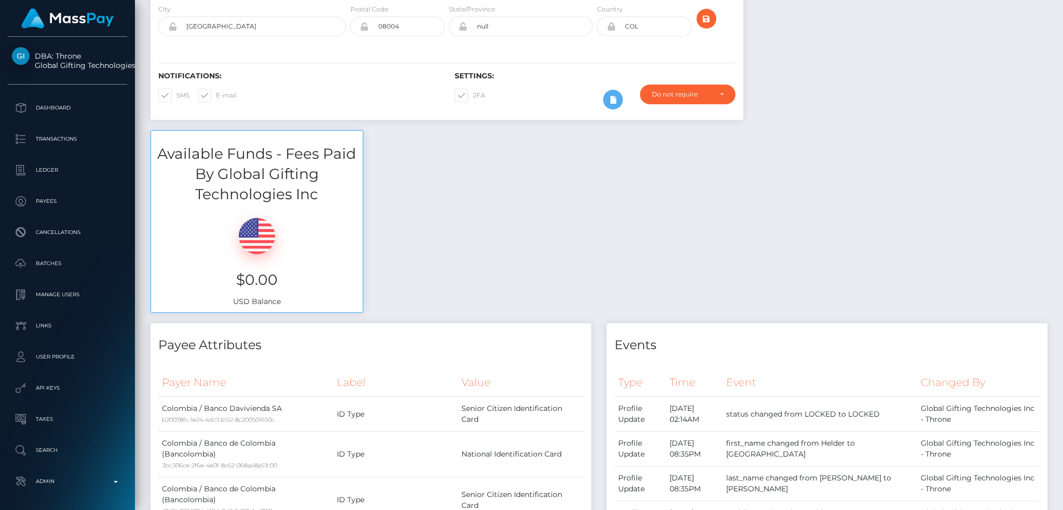
scroll to position [0, 0]
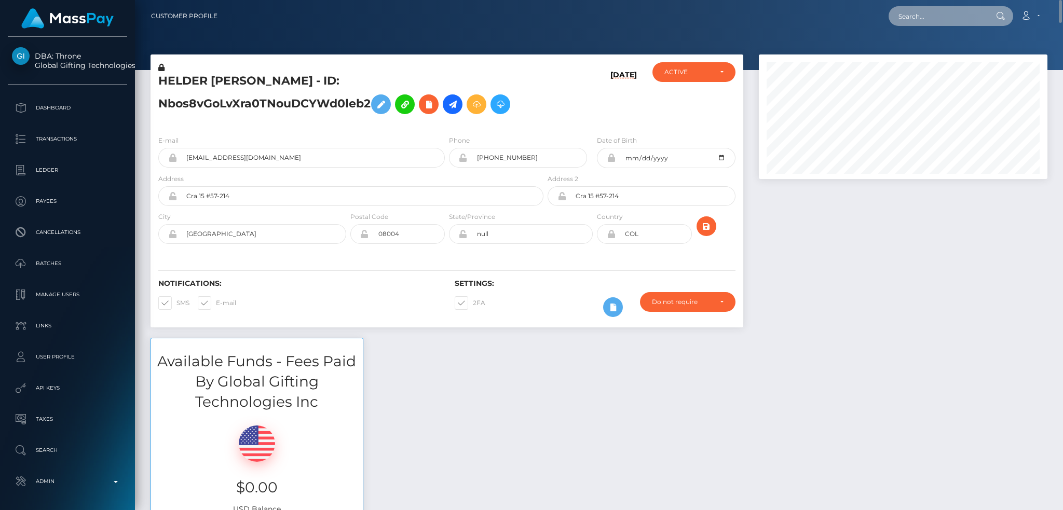
click at [961, 20] on input "text" at bounding box center [937, 16] width 98 height 20
paste input "MSPb0c387a2ec3dd61"
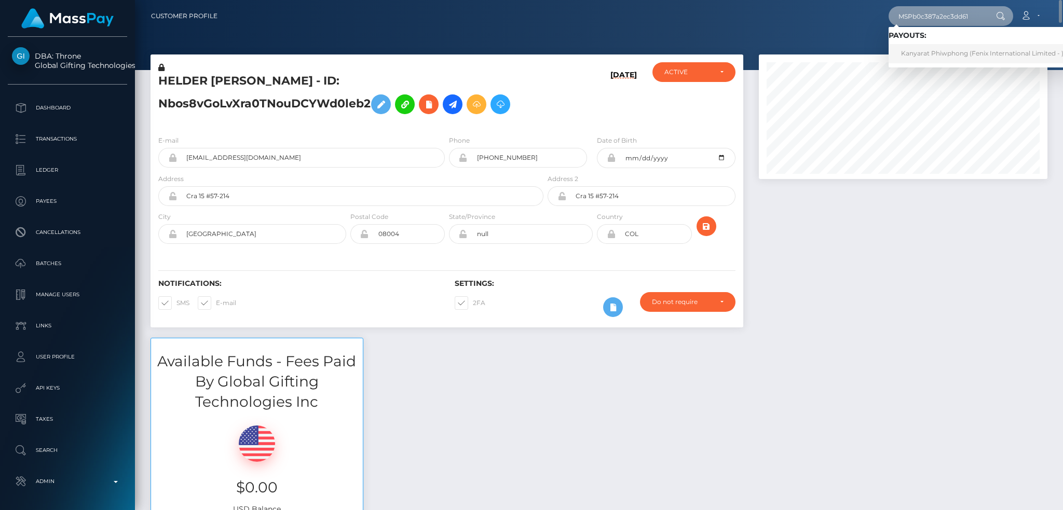
type input "MSPb0c387a2ec3dd61"
click at [937, 52] on link "Kanyarat Phiwphong (Fenix International Limited - )" at bounding box center [981, 53] width 187 height 19
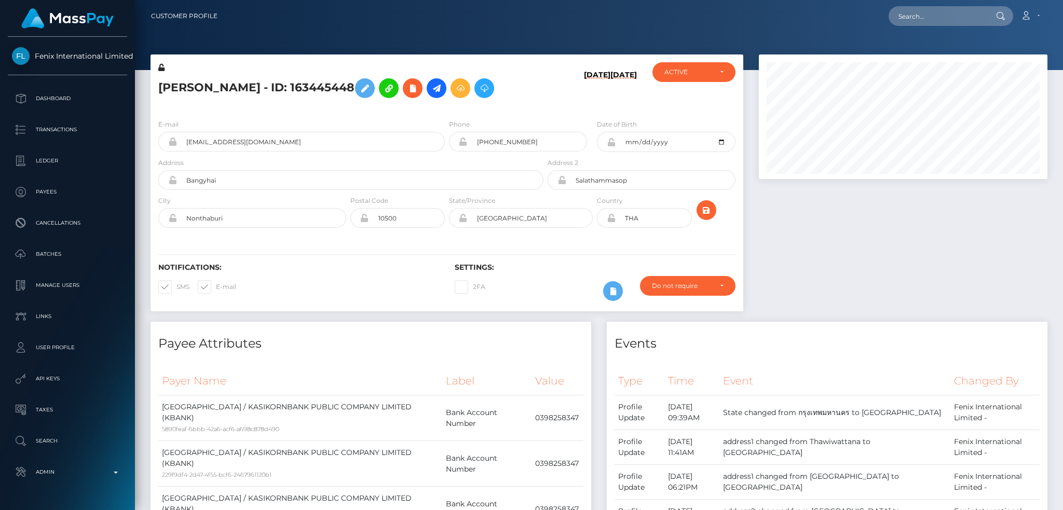
scroll to position [125, 288]
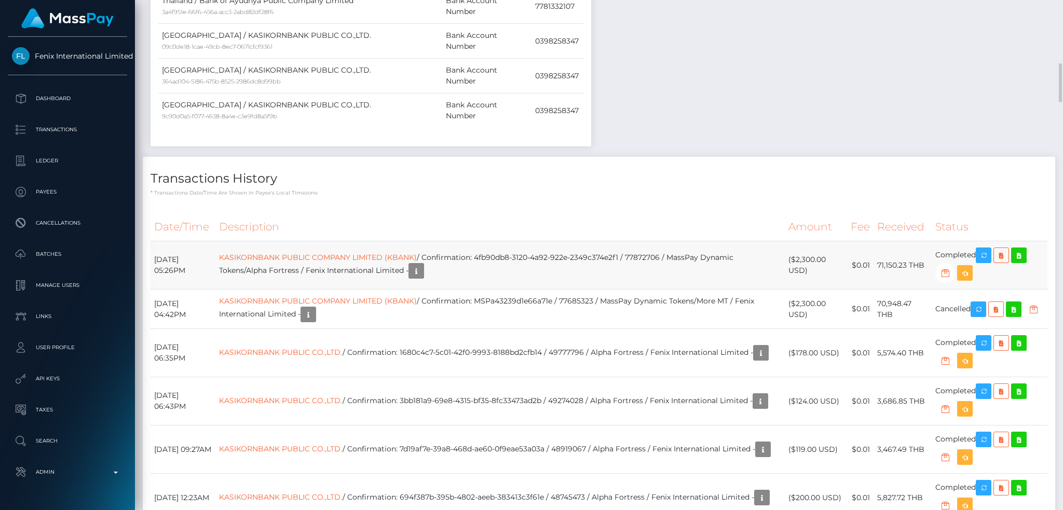
click at [559, 241] on td "KASIKORNBANK PUBLIC COMPANY LIMITED (KBANK) / Confirmation: 4fb90db8-3120-4a92-…" at bounding box center [499, 265] width 569 height 48
copy td "KASIKORNBANK PUBLIC COMPANY LIMITED (KBANK) / Confirmation: 4fb90db8-3120-4a92-…"
click at [985, 249] on icon "button" at bounding box center [983, 255] width 12 height 13
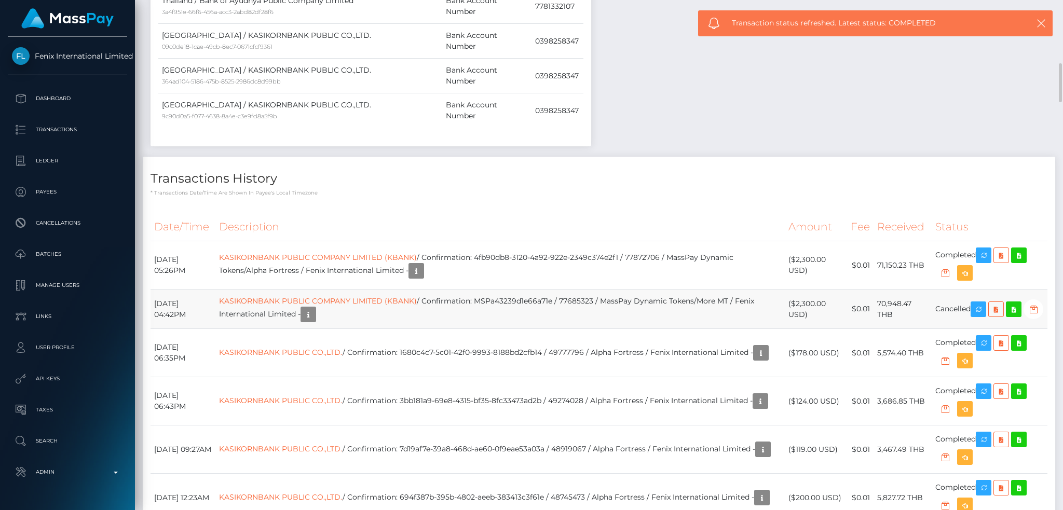
click at [528, 290] on td "KASIKORNBANK PUBLIC COMPANY LIMITED (KBANK) / Confirmation: MSPa43239d1e66a71e …" at bounding box center [499, 309] width 569 height 39
copy td "KASIKORNBANK PUBLIC COMPANY LIMITED (KBANK) / Confirmation: MSPa43239d1e66a71e …"
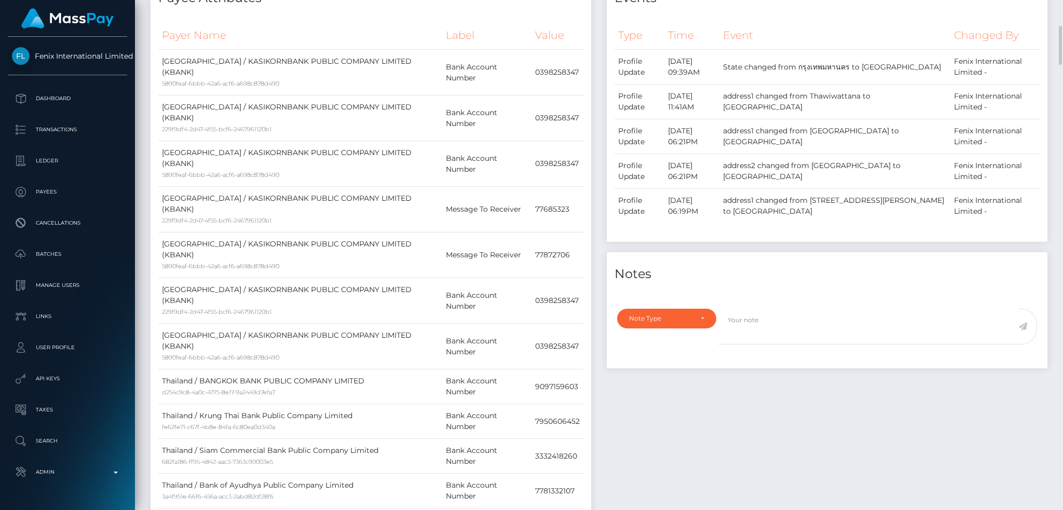
scroll to position [0, 0]
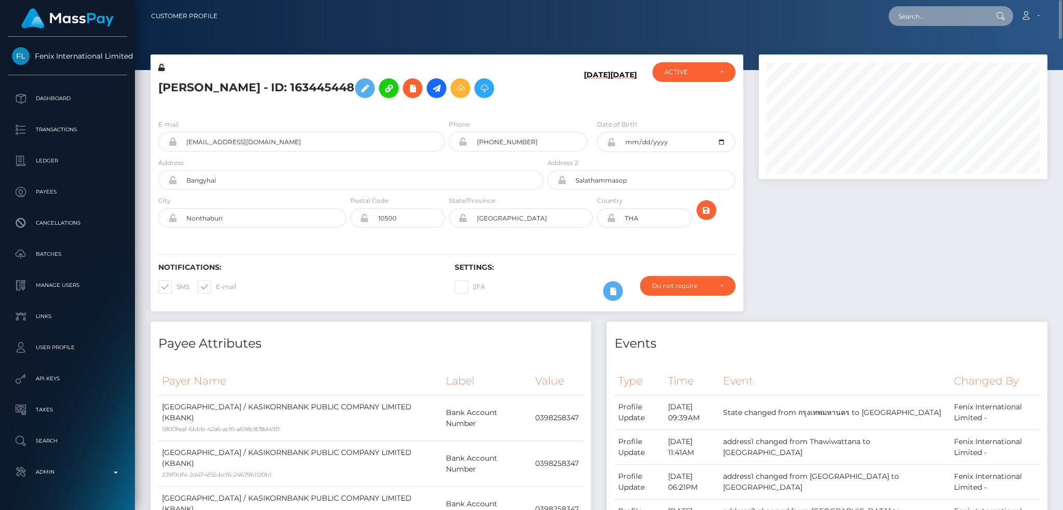
click at [959, 16] on input "text" at bounding box center [937, 16] width 98 height 20
paste input "MSP0514e8a087035f7"
type input "MSP0514e8a087035f7"
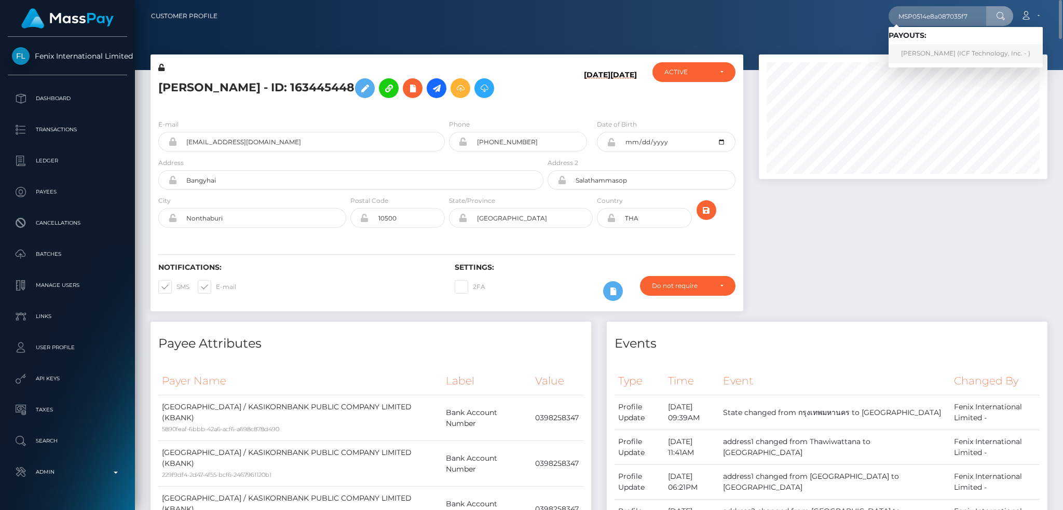
click at [937, 53] on link "angie julieth moncada Quitian (ICF Technology, Inc. - )" at bounding box center [965, 53] width 154 height 19
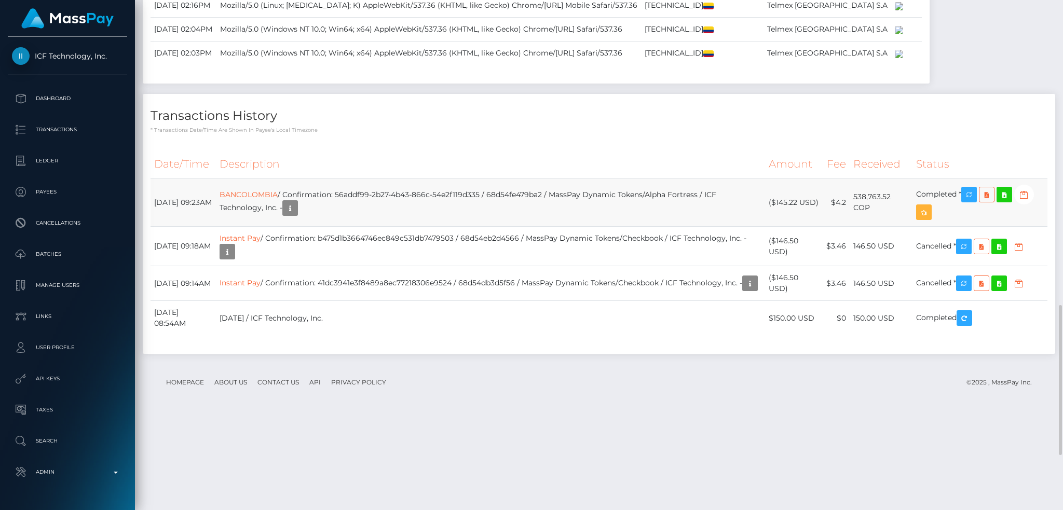
scroll to position [1222, 0]
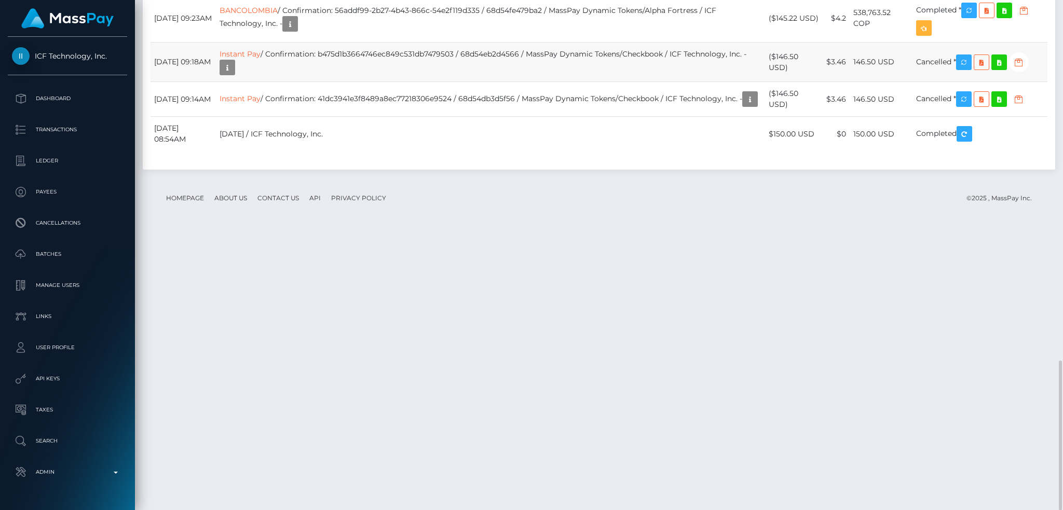
click at [509, 82] on td "Instant Pay / Confirmation: b475d1b3664746ec849c531db7479503 / 68d54eb2d4566 / …" at bounding box center [490, 62] width 549 height 39
click at [494, 82] on td "Instant Pay / Confirmation: b475d1b3664746ec849c531db7479503 / 68d54eb2d4566 / …" at bounding box center [490, 62] width 549 height 39
click at [501, 43] on td "BANCOLOMBIA / Confirmation: 56addf99-2b27-4b43-866c-54e2f119d335 / 68d54fe479ba…" at bounding box center [490, 18] width 549 height 48
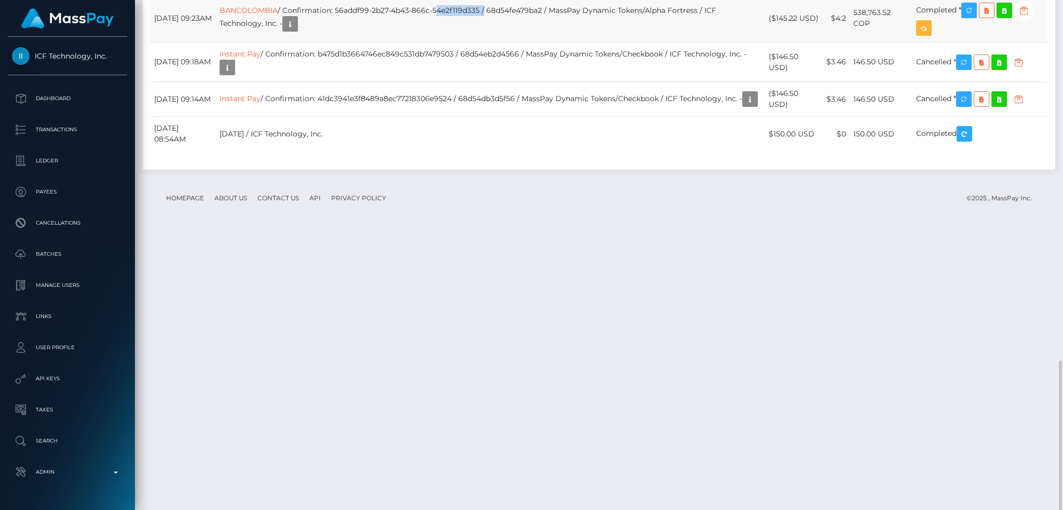
click at [501, 43] on td "BANCOLOMBIA / Confirmation: 56addf99-2b27-4b43-866c-54e2f119d335 / 68d54fe479ba…" at bounding box center [490, 18] width 549 height 48
copy td "BANCOLOMBIA / Confirmation: 56addf99-2b27-4b43-866c-54e2f119d335 / 68d54fe479ba…"
click at [975, 17] on icon "button" at bounding box center [969, 10] width 12 height 13
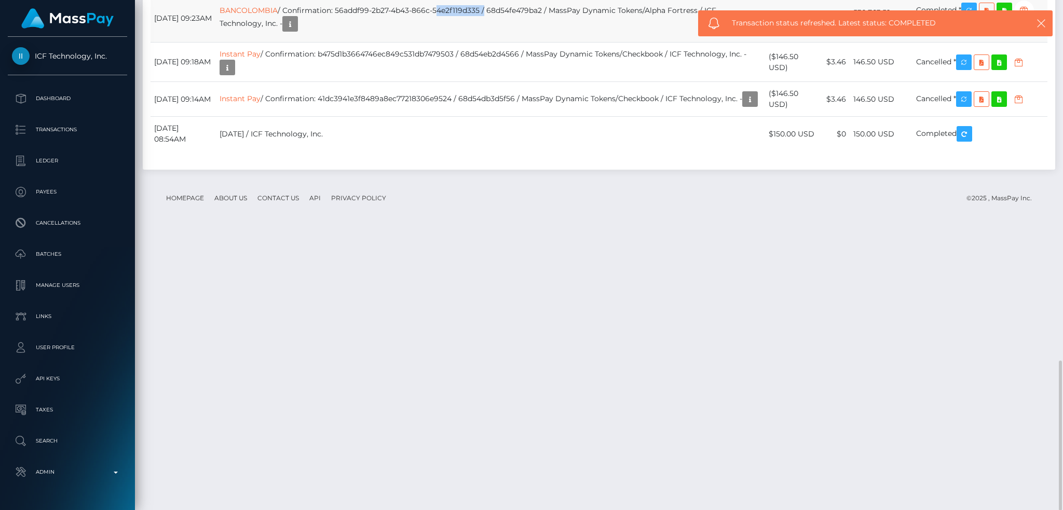
click at [513, 43] on td "BANCOLOMBIA / Confirmation: 56addf99-2b27-4b43-866c-54e2f119d335 / 68d54fe479ba…" at bounding box center [490, 18] width 549 height 48
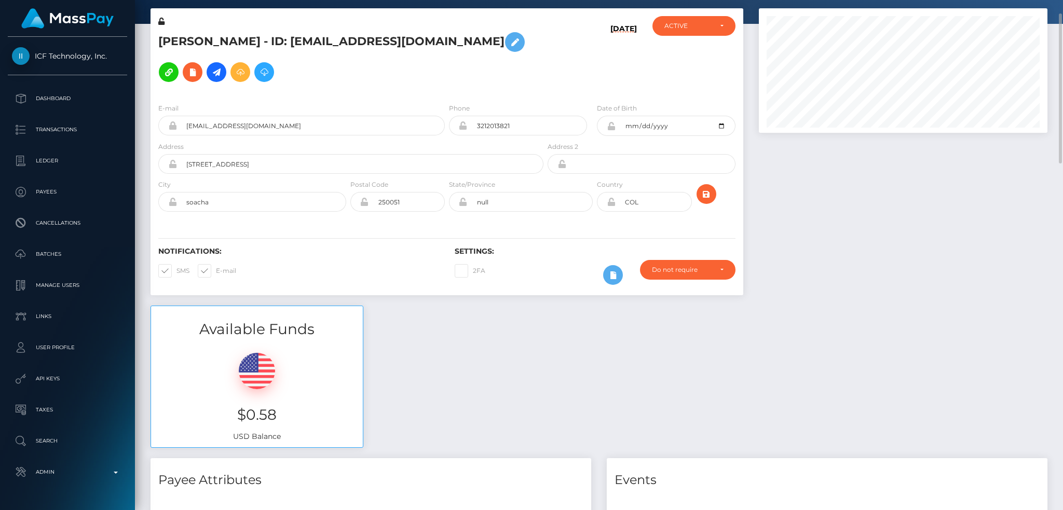
scroll to position [0, 0]
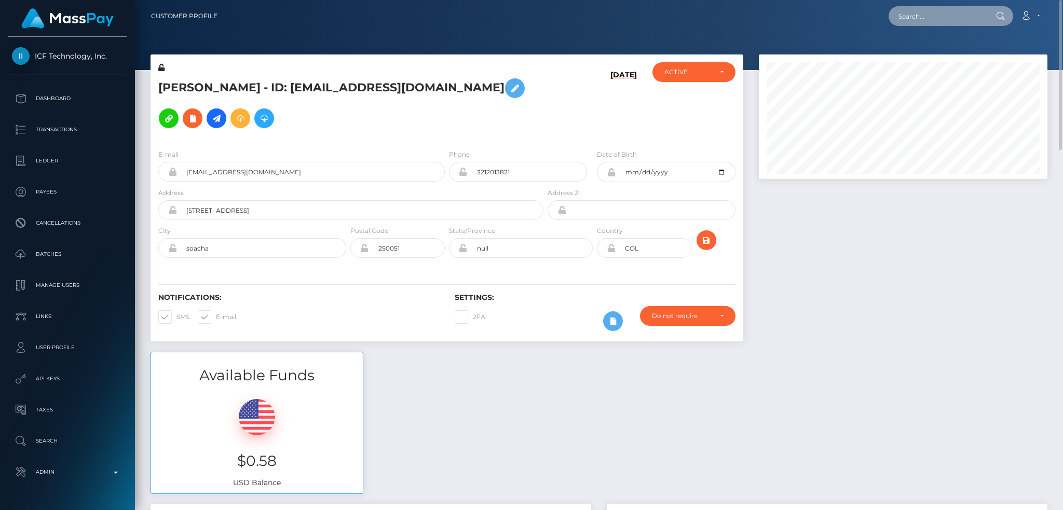
drag, startPoint x: 948, startPoint y: 10, endPoint x: 926, endPoint y: 18, distance: 23.8
click at [948, 10] on input "text" at bounding box center [937, 16] width 98 height 20
paste input "15555296"
type input "15555296"
click at [918, 58] on link "Stephen Hogan" at bounding box center [929, 53] width 83 height 19
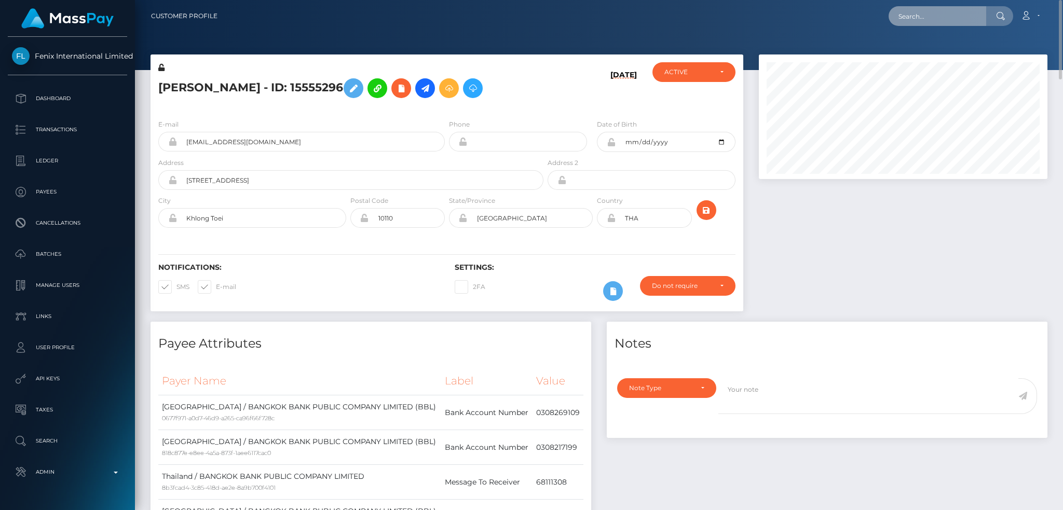
click at [923, 12] on input "text" at bounding box center [937, 16] width 98 height 20
paste input "1344304972"
type input "1344304972"
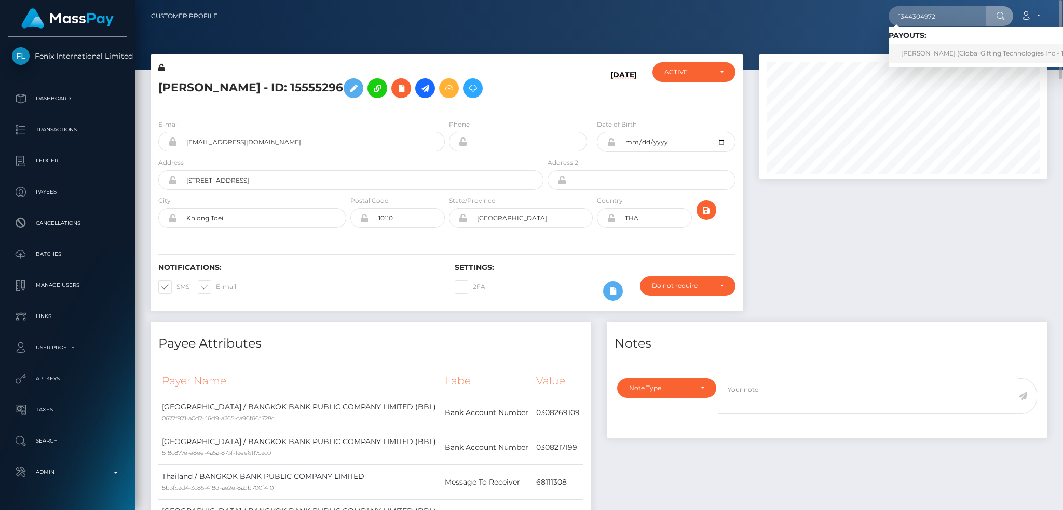
click at [917, 57] on link "Monika Ferreira (Global Gifting Technologies Inc - Throne)" at bounding box center [992, 53] width 209 height 19
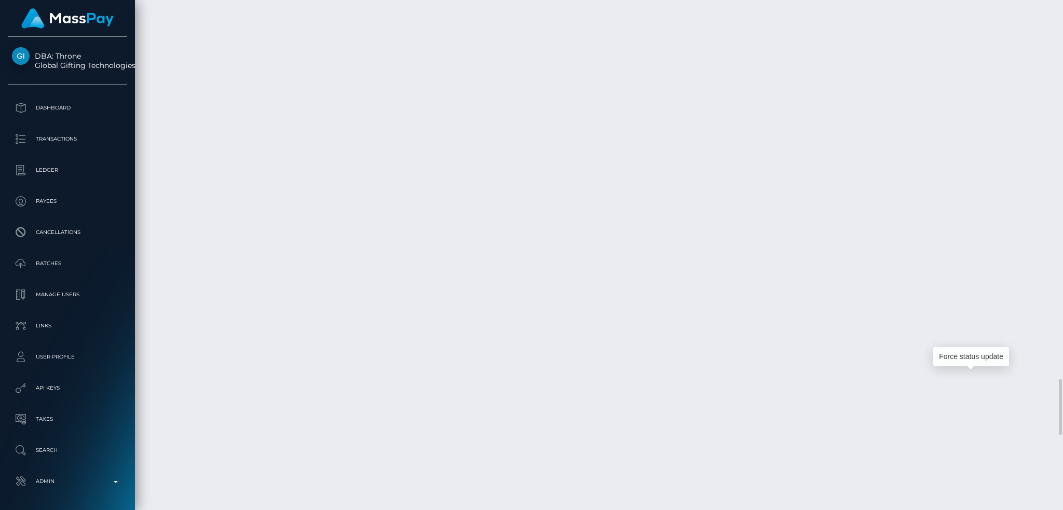
scroll to position [125, 288]
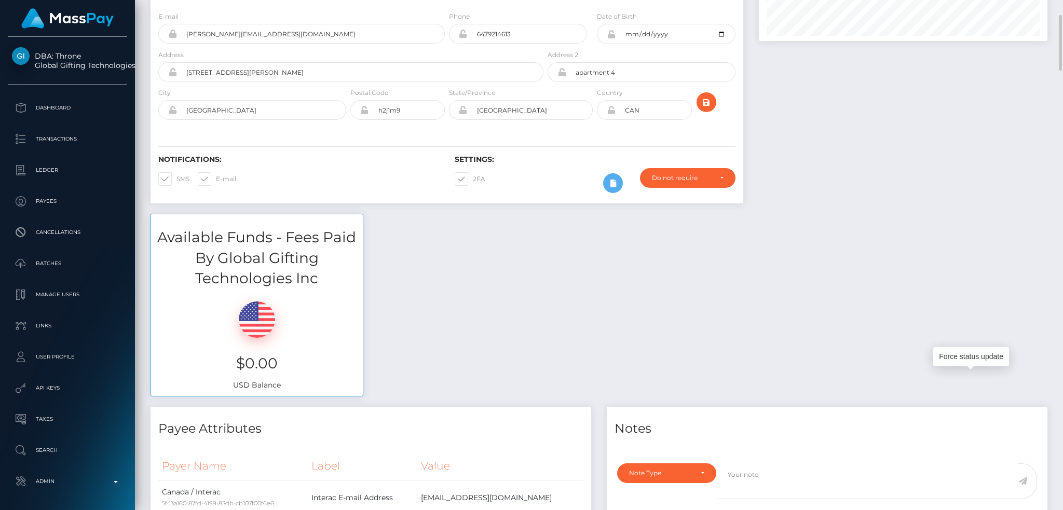
scroll to position [0, 0]
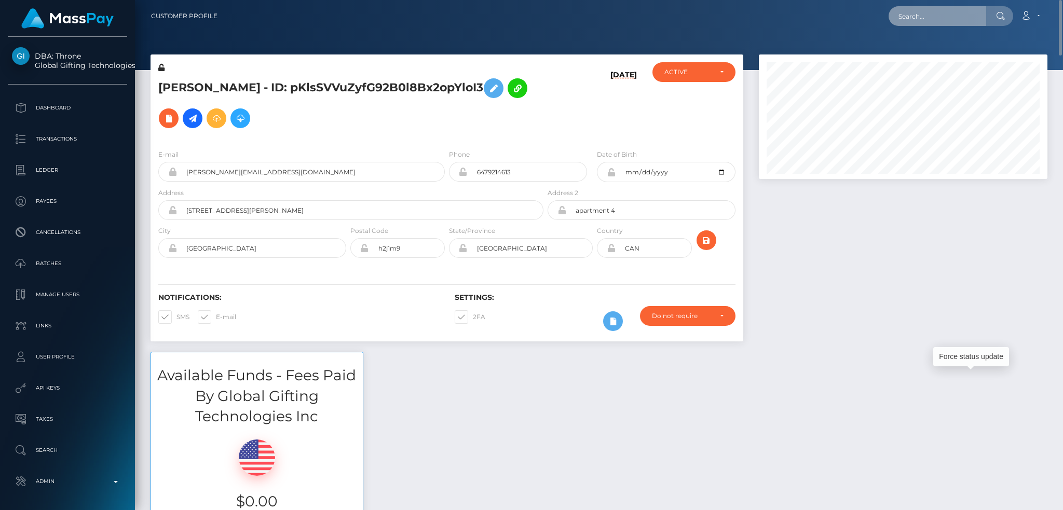
click at [944, 18] on input "text" at bounding box center [937, 16] width 98 height 20
paste input "MSP0b1dafc4b0482cb"
type input "MSP0b1dafc4b0482cb"
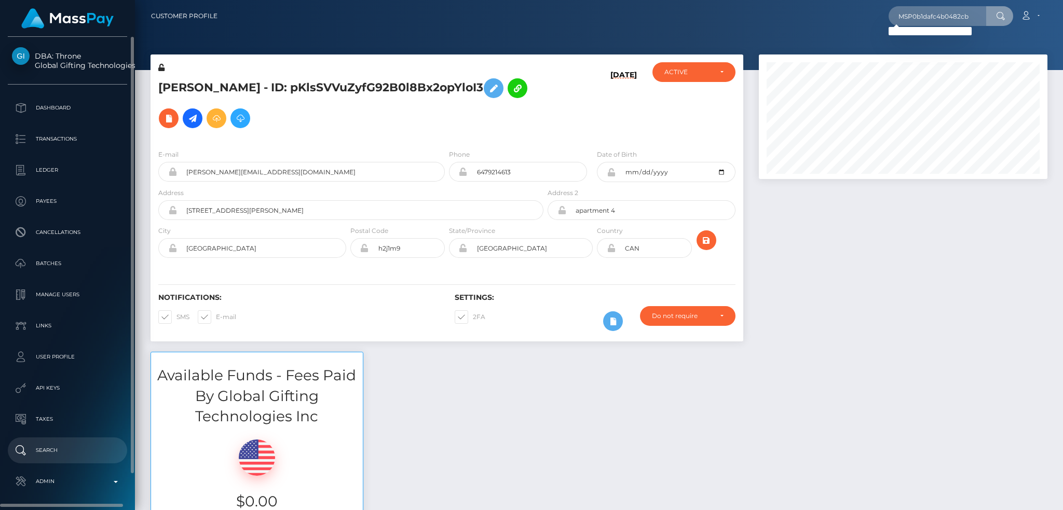
click at [70, 448] on p "Search" at bounding box center [67, 451] width 111 height 16
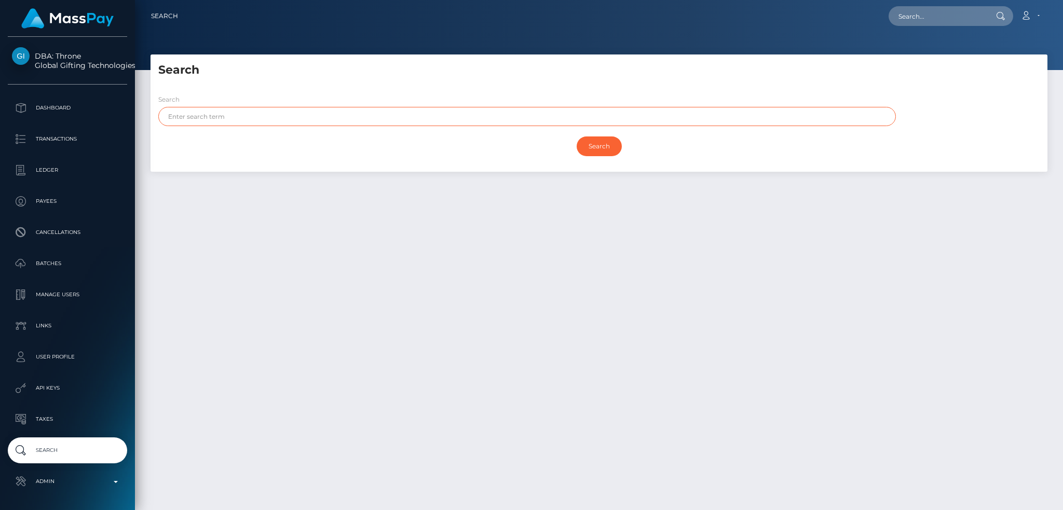
click at [308, 116] on input "text" at bounding box center [526, 116] width 737 height 19
paste input "[PERSON_NAME]"
click at [591, 145] on input "Search" at bounding box center [598, 146] width 45 height 20
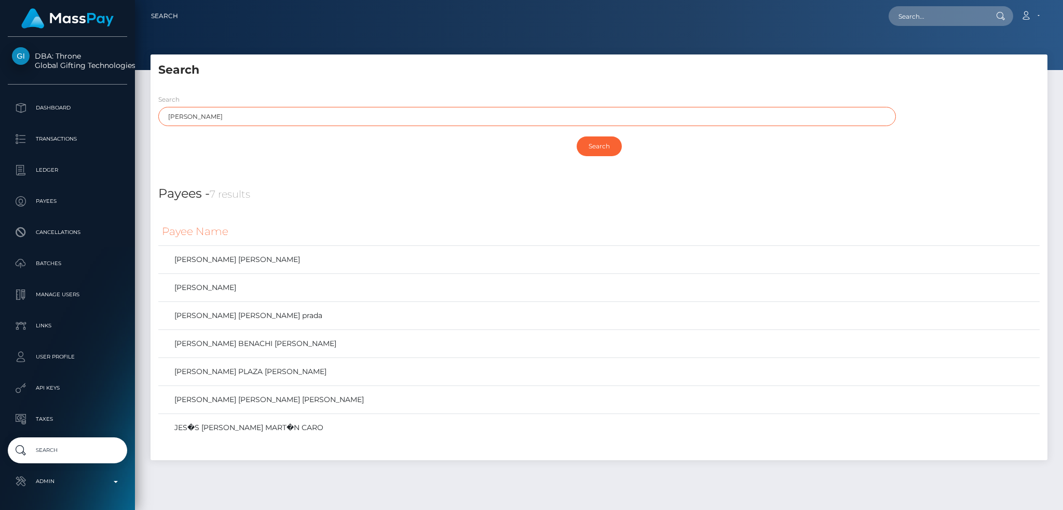
drag, startPoint x: 188, startPoint y: 116, endPoint x: 319, endPoint y: 127, distance: 130.7
click at [319, 127] on div "Search [DEMOGRAPHIC_DATA][PERSON_NAME]" at bounding box center [523, 112] width 747 height 37
type input "[DEMOGRAPHIC_DATA]"
click at [576, 136] on input "Search" at bounding box center [598, 146] width 45 height 20
click at [588, 143] on input "Search" at bounding box center [598, 146] width 45 height 20
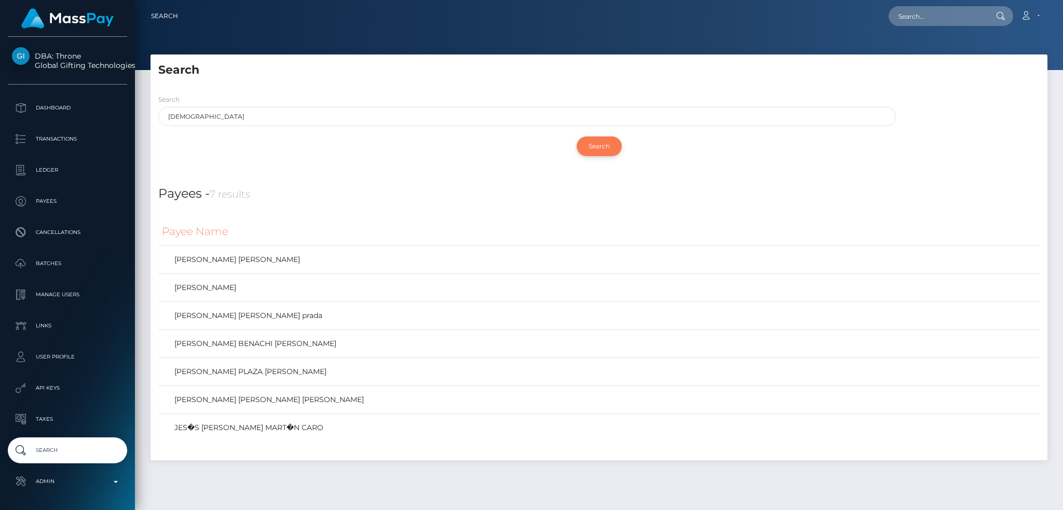
click at [593, 148] on input "Search" at bounding box center [598, 146] width 45 height 20
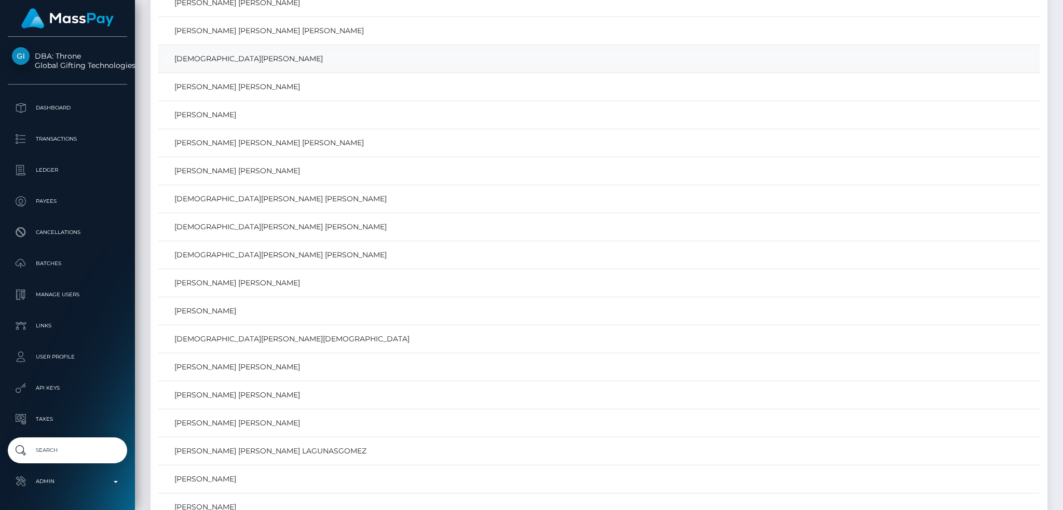
scroll to position [8302, 0]
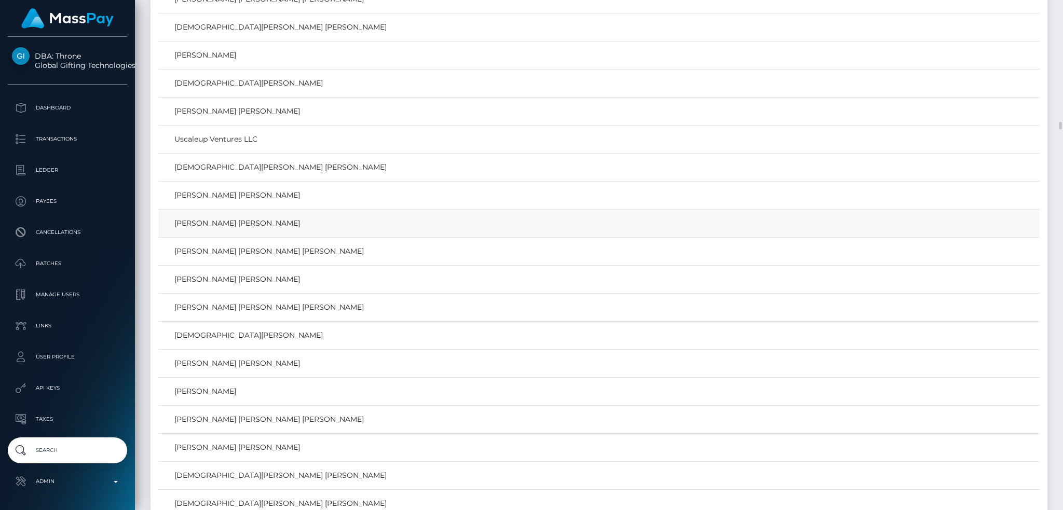
click at [241, 230] on link "[PERSON_NAME] [PERSON_NAME]" at bounding box center [599, 223] width 874 height 15
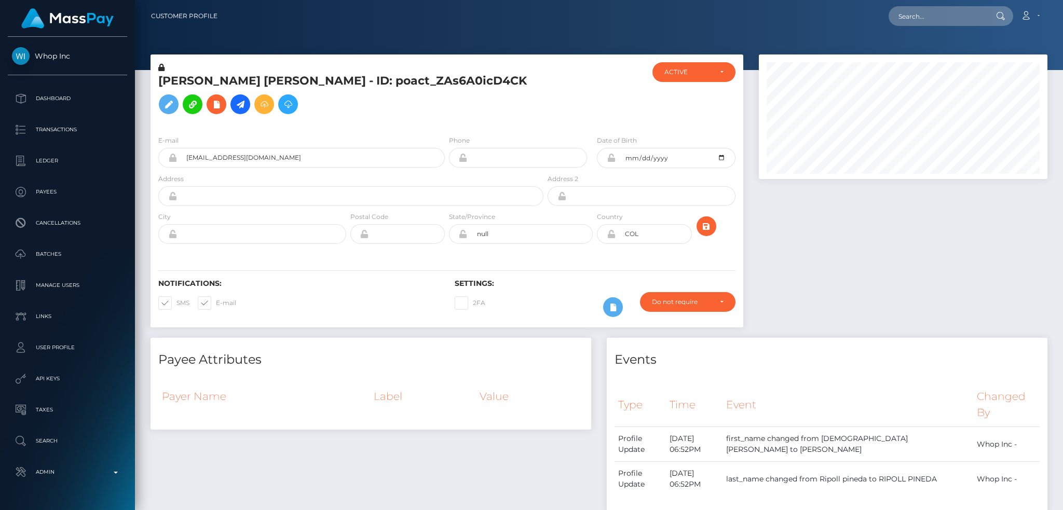
click at [392, 95] on h5 "[PERSON_NAME] [PERSON_NAME] - ID: poact_ZAs6A0icD4CK" at bounding box center [347, 96] width 379 height 46
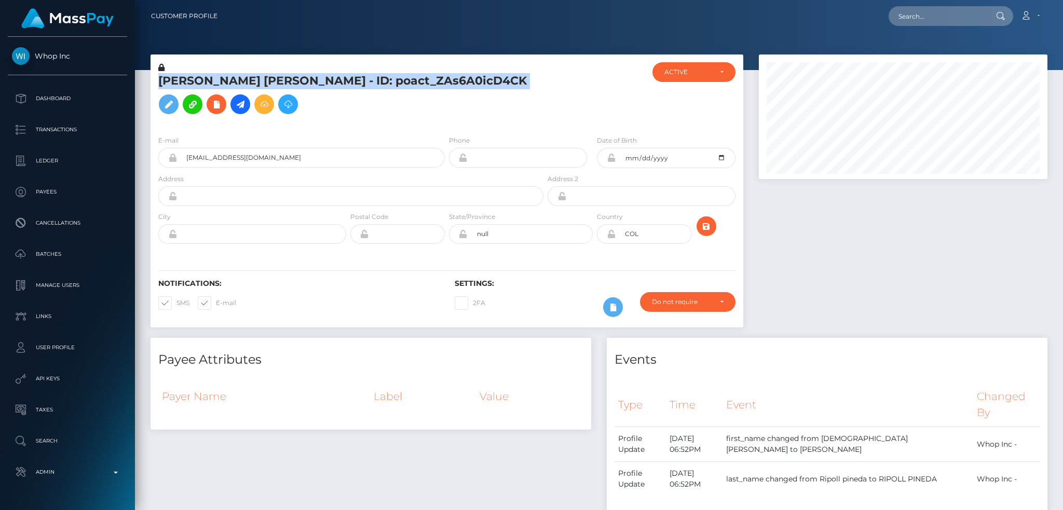
click at [392, 95] on h5 "[PERSON_NAME] [PERSON_NAME] - ID: poact_ZAs6A0icD4CK" at bounding box center [347, 96] width 379 height 46
copy h5 "[PERSON_NAME] [PERSON_NAME] - ID: poact_ZAs6A0icD4CK"
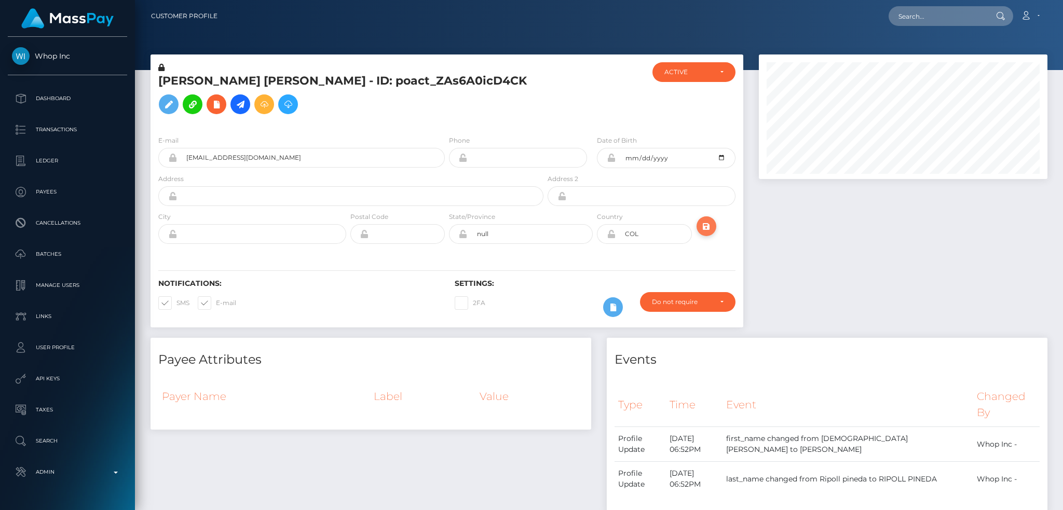
click at [710, 233] on icon "submit" at bounding box center [706, 226] width 12 height 13
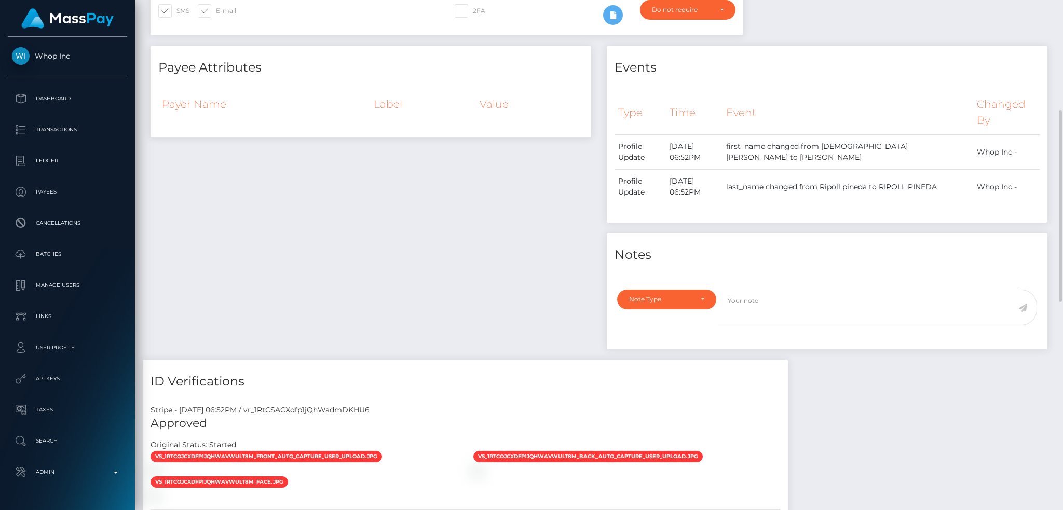
scroll to position [0, 0]
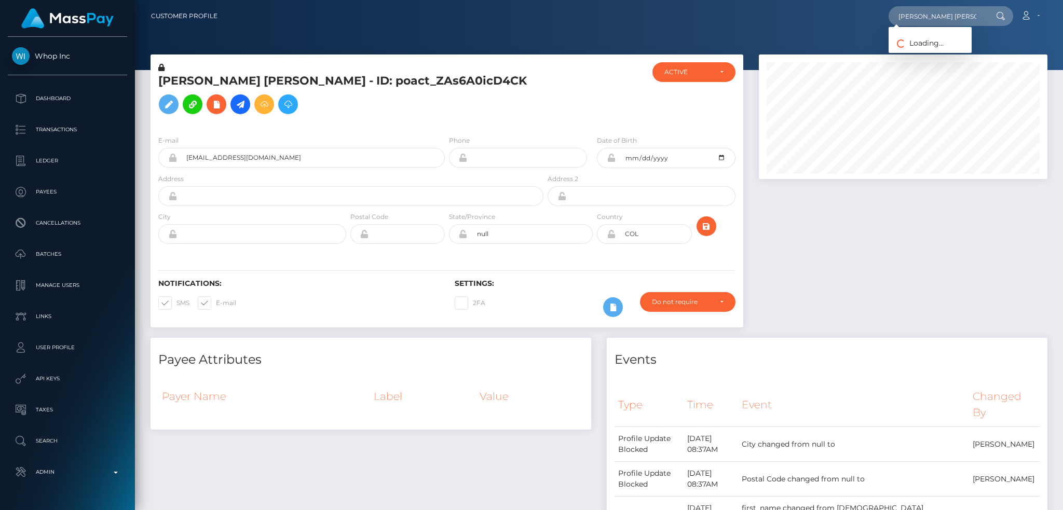
scroll to position [125, 288]
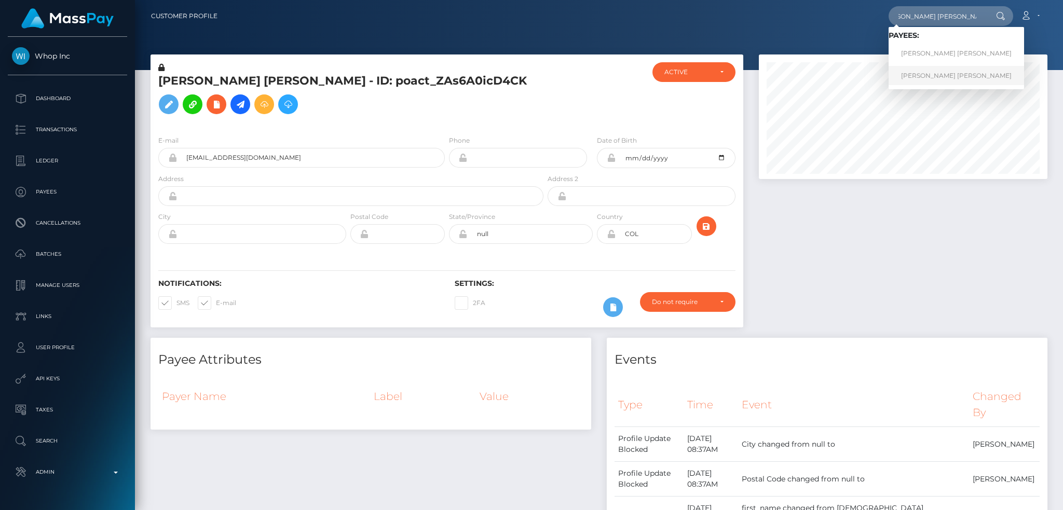
type input "JESUS DAVID RIPOLL PINEDA"
click at [928, 73] on link "JESUS DAVID RIPOLL PINEDA" at bounding box center [955, 75] width 135 height 19
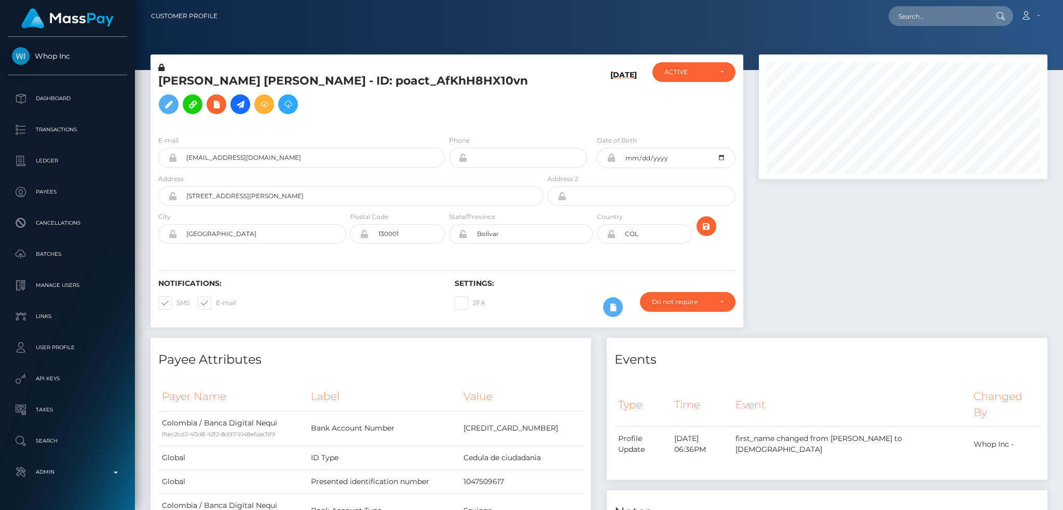
scroll to position [125, 288]
click at [703, 232] on button "submit" at bounding box center [706, 226] width 20 height 20
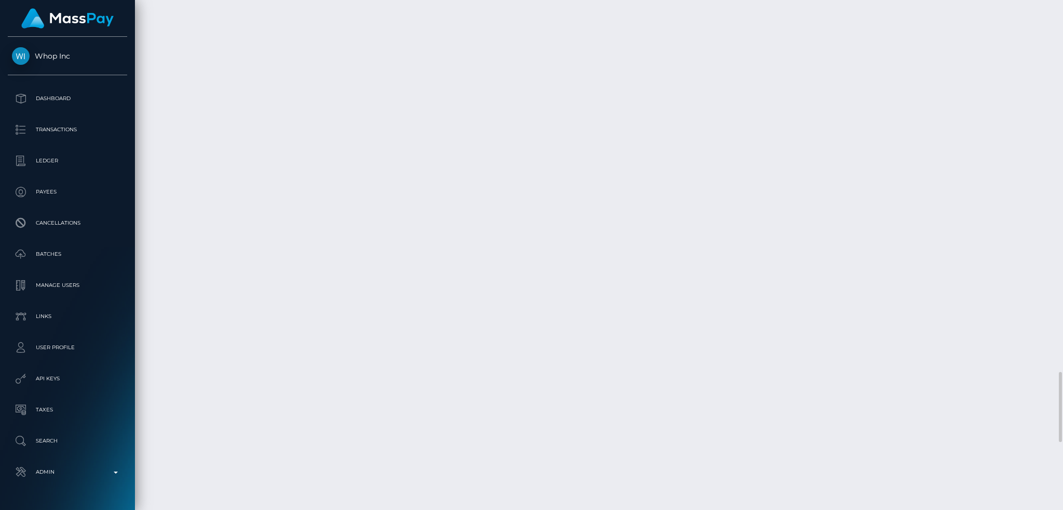
scroll to position [3194, 0]
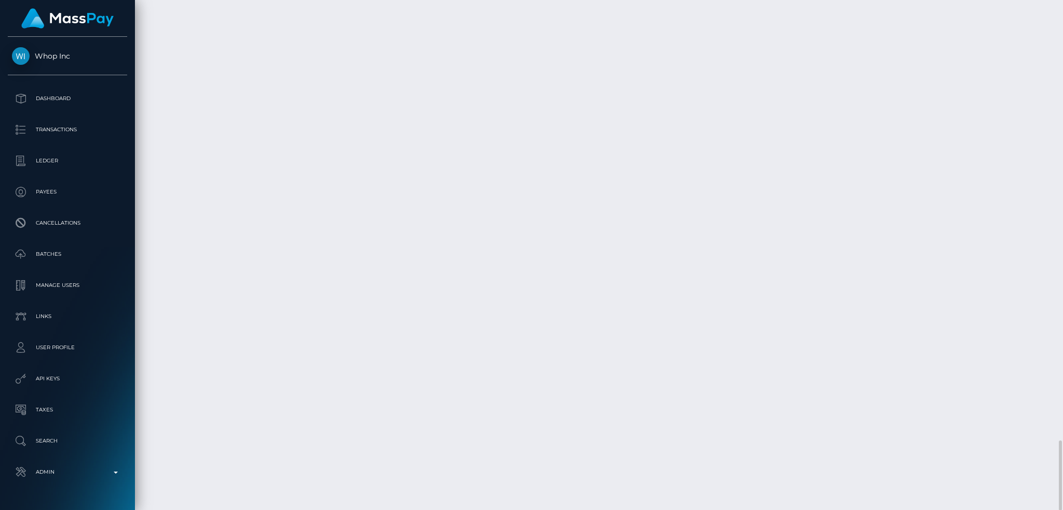
copy td "Banca Digital Nequi / Confirmation: MSPe9b17c193d06d2a / pout_qOtEYvWGurfkg / M…"
